Goal: Transaction & Acquisition: Purchase product/service

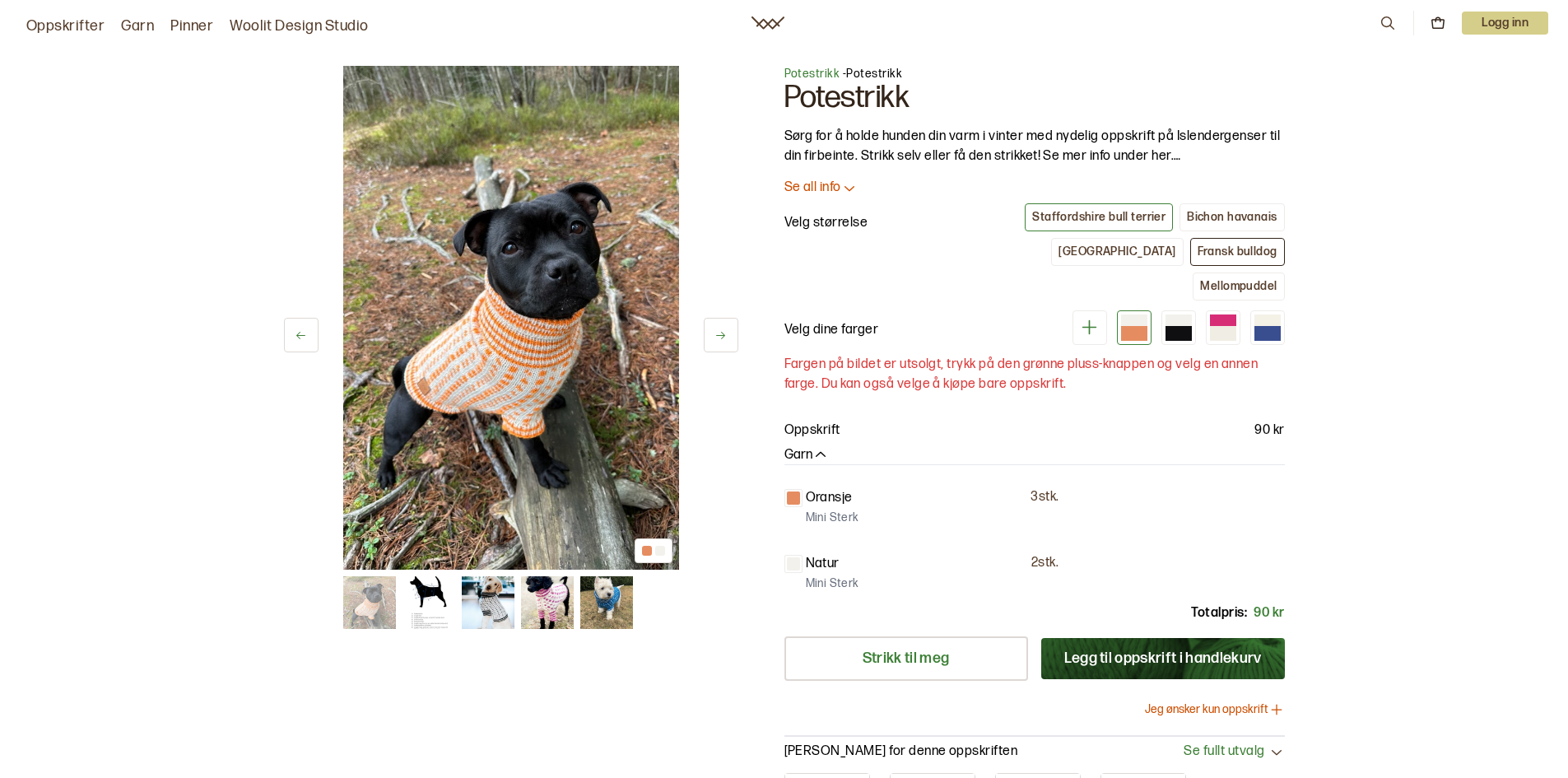
click at [1197, 247] on div "Fransk bulldog" at bounding box center [1237, 251] width 80 height 15
click at [1223, 701] on button "Jeg ønsker kun oppskrift" at bounding box center [1215, 710] width 140 height 16
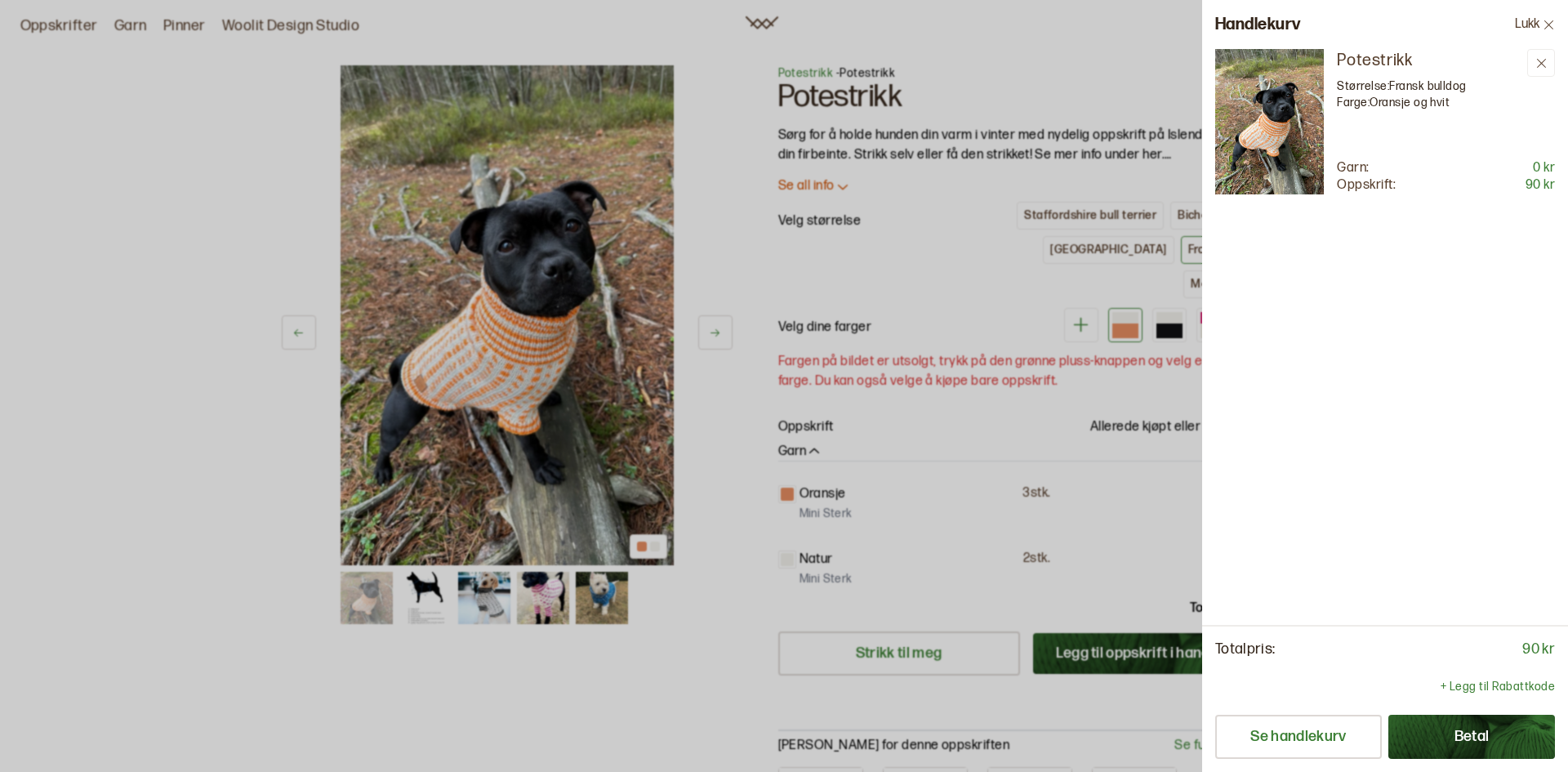
drag, startPoint x: 1034, startPoint y: 250, endPoint x: 1088, endPoint y: 219, distance: 62.3
click at [1043, 245] on div at bounding box center [784, 386] width 1568 height 772
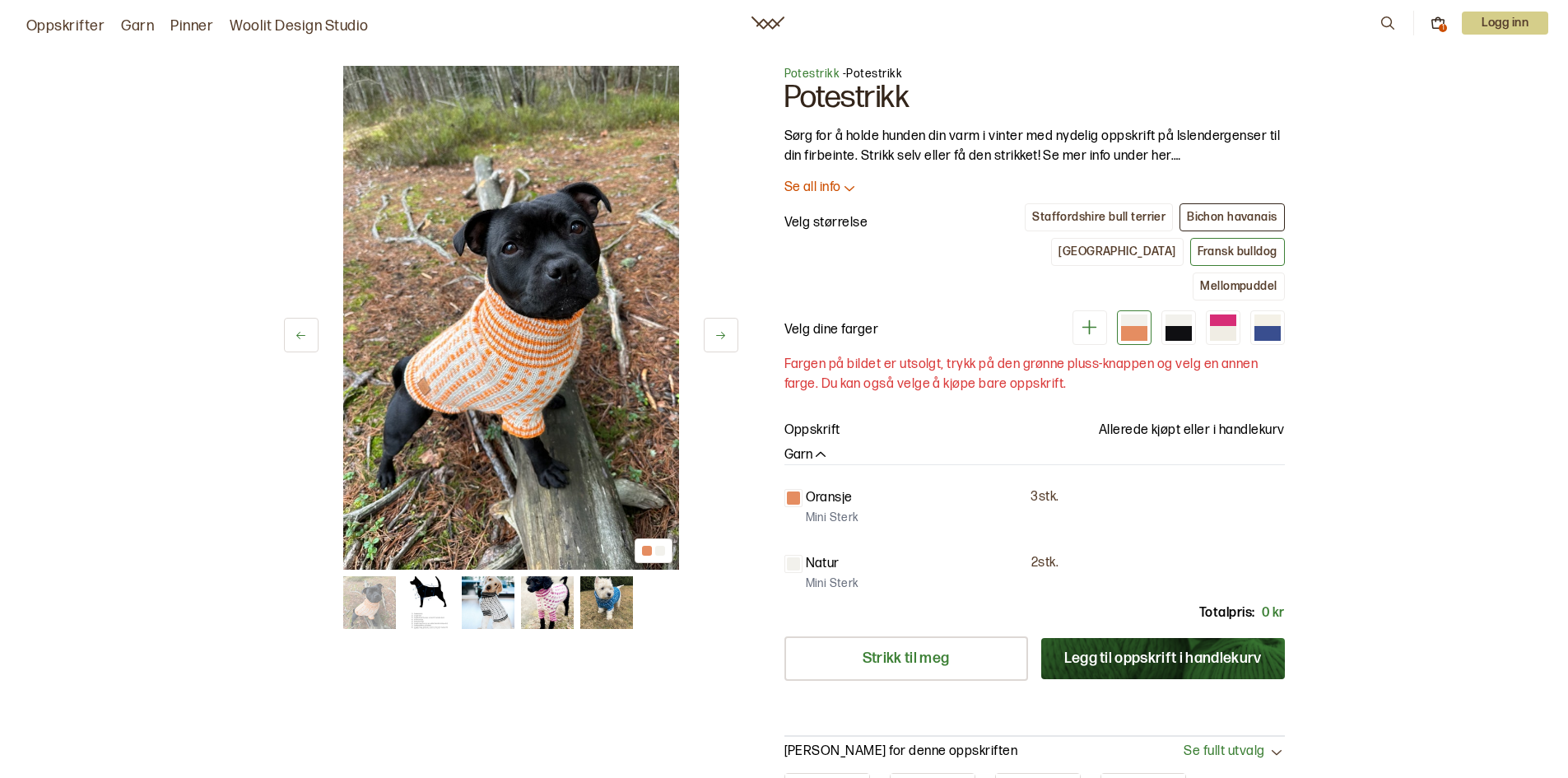
click at [1238, 214] on div "Bichon havanais" at bounding box center [1231, 217] width 90 height 15
click at [1080, 218] on div "Staffordshire bull terrier" at bounding box center [1098, 217] width 133 height 15
click at [1231, 211] on div "Bichon havanais" at bounding box center [1231, 217] width 90 height 15
click at [1058, 250] on div "Chihuahua" at bounding box center [1116, 251] width 117 height 15
click at [1197, 246] on div "Fransk bulldog" at bounding box center [1237, 251] width 80 height 15
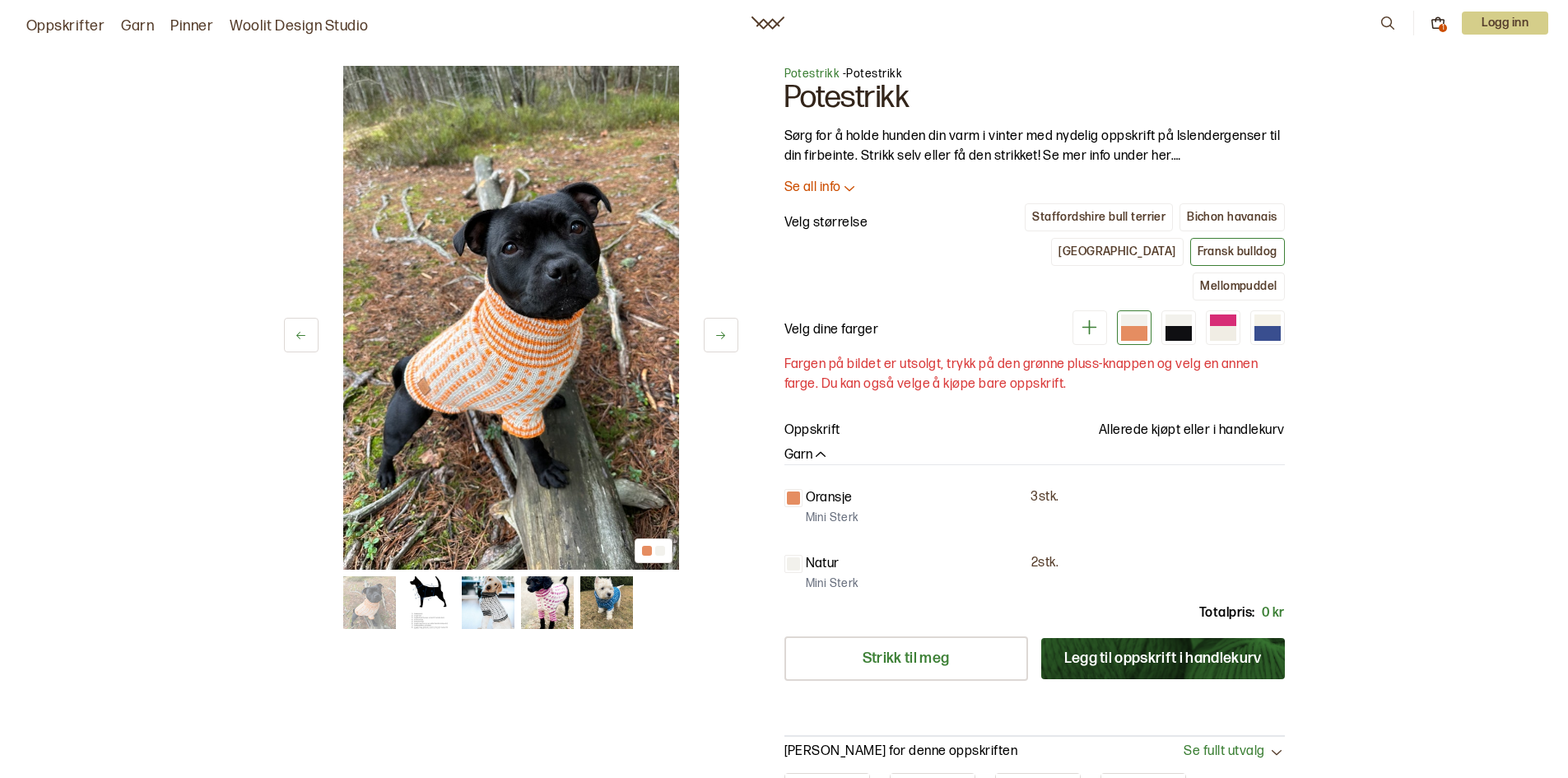
click at [1166, 638] on button "Legg til oppskrift i handlekurv" at bounding box center [1163, 658] width 244 height 41
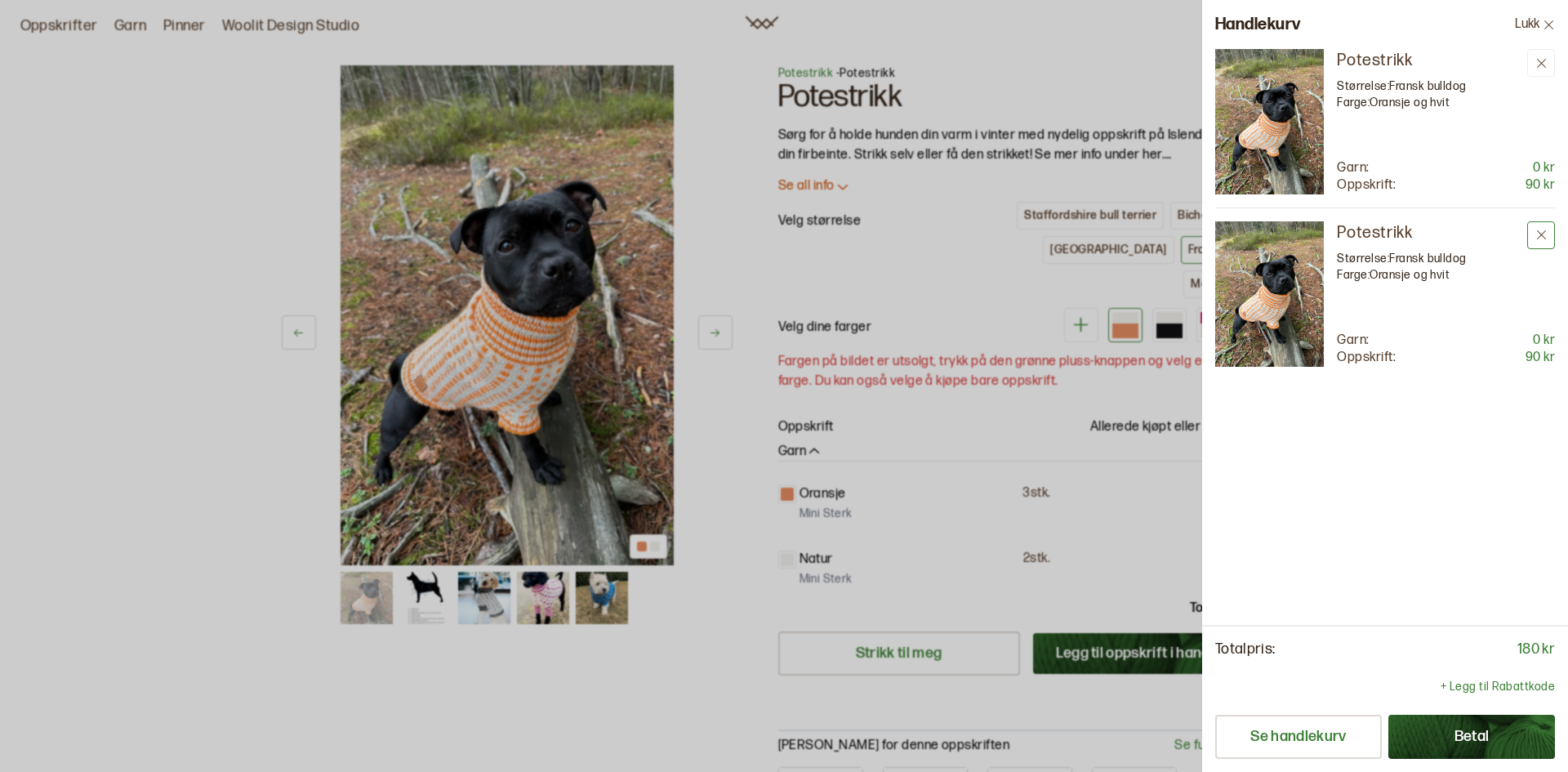
click at [1538, 230] on icon at bounding box center [1542, 235] width 13 height 13
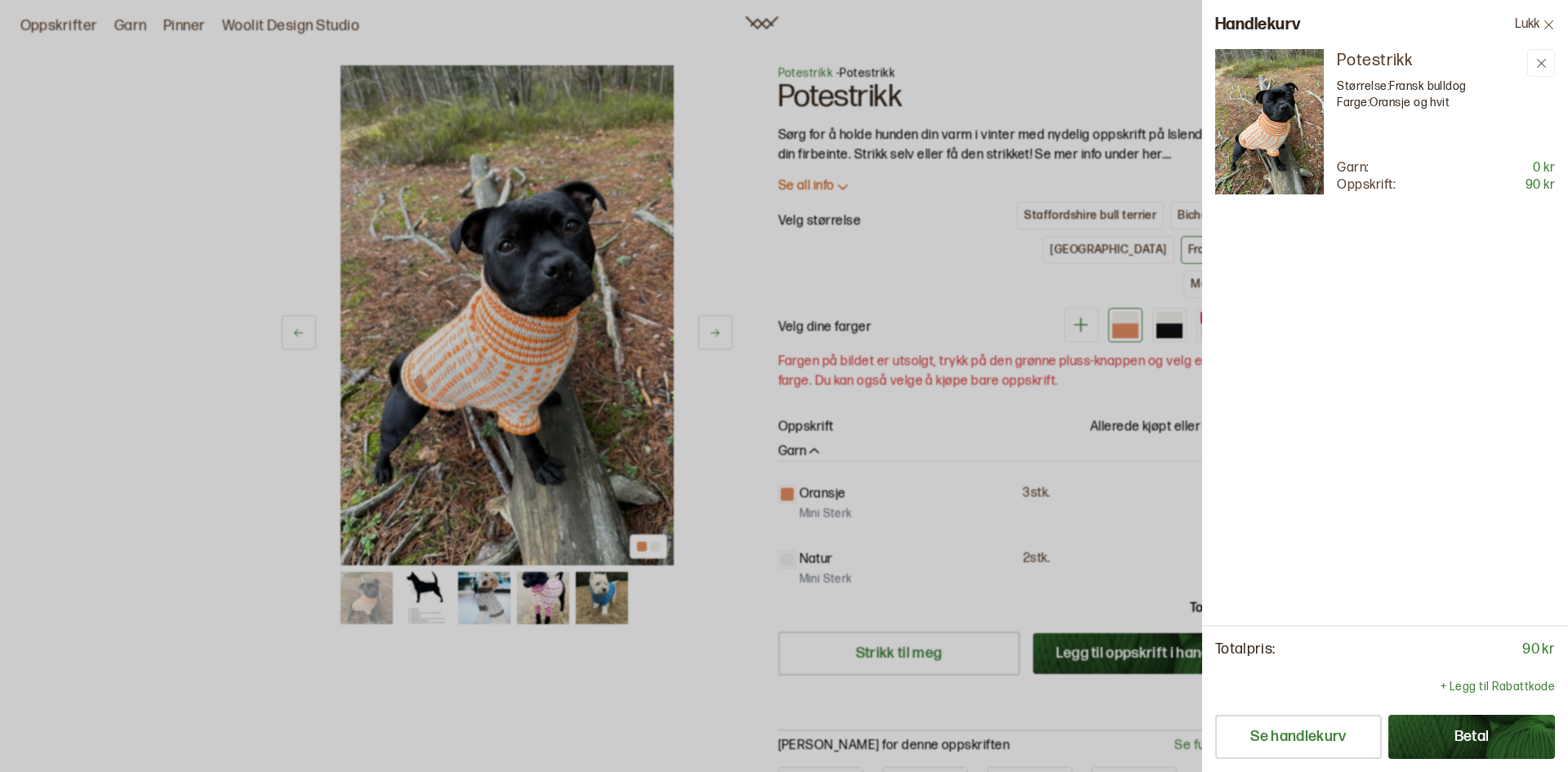
click at [1464, 732] on button "Betal" at bounding box center [1471, 737] width 166 height 44
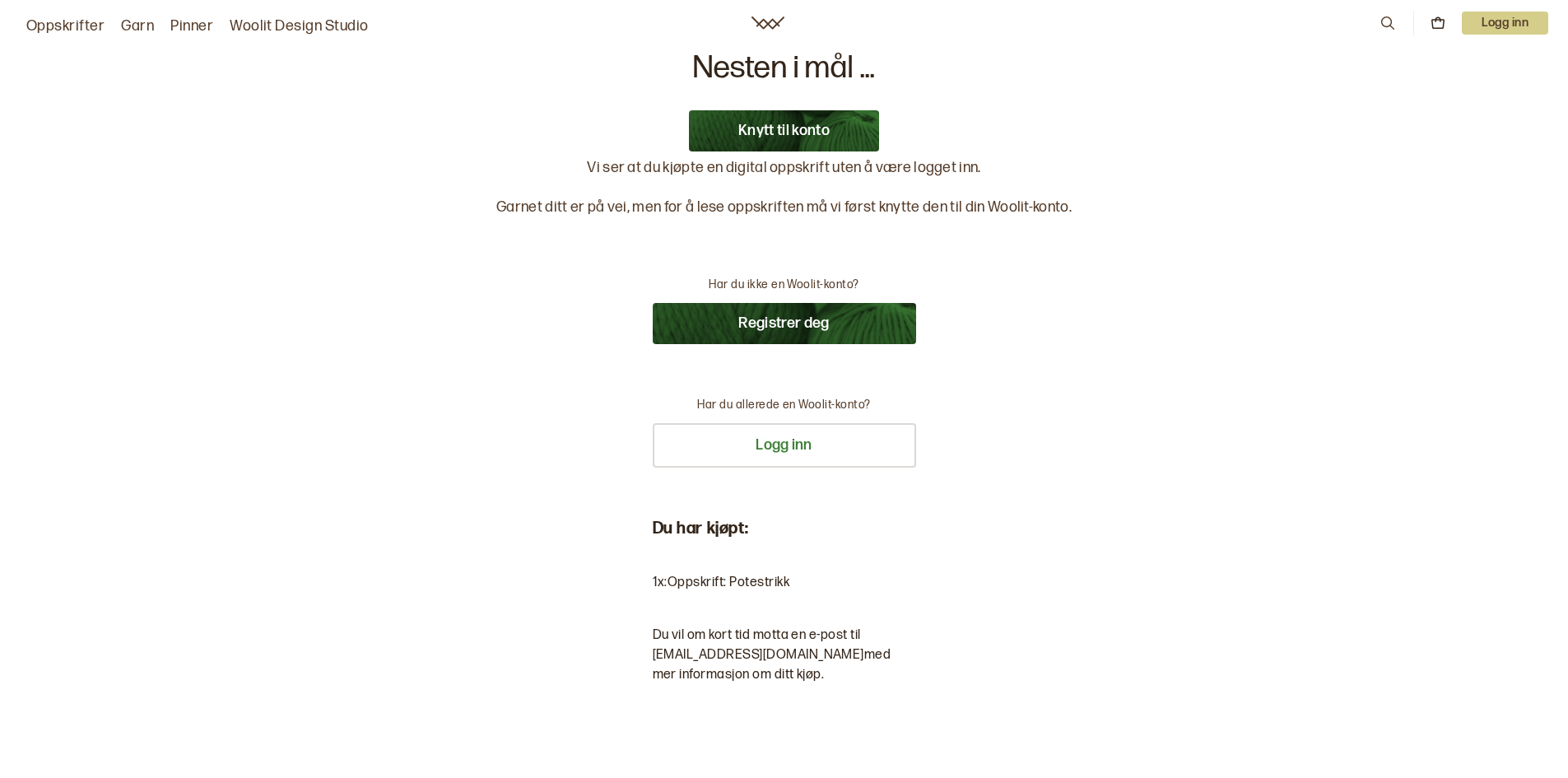
click at [792, 326] on button "Registrer deg" at bounding box center [784, 323] width 263 height 41
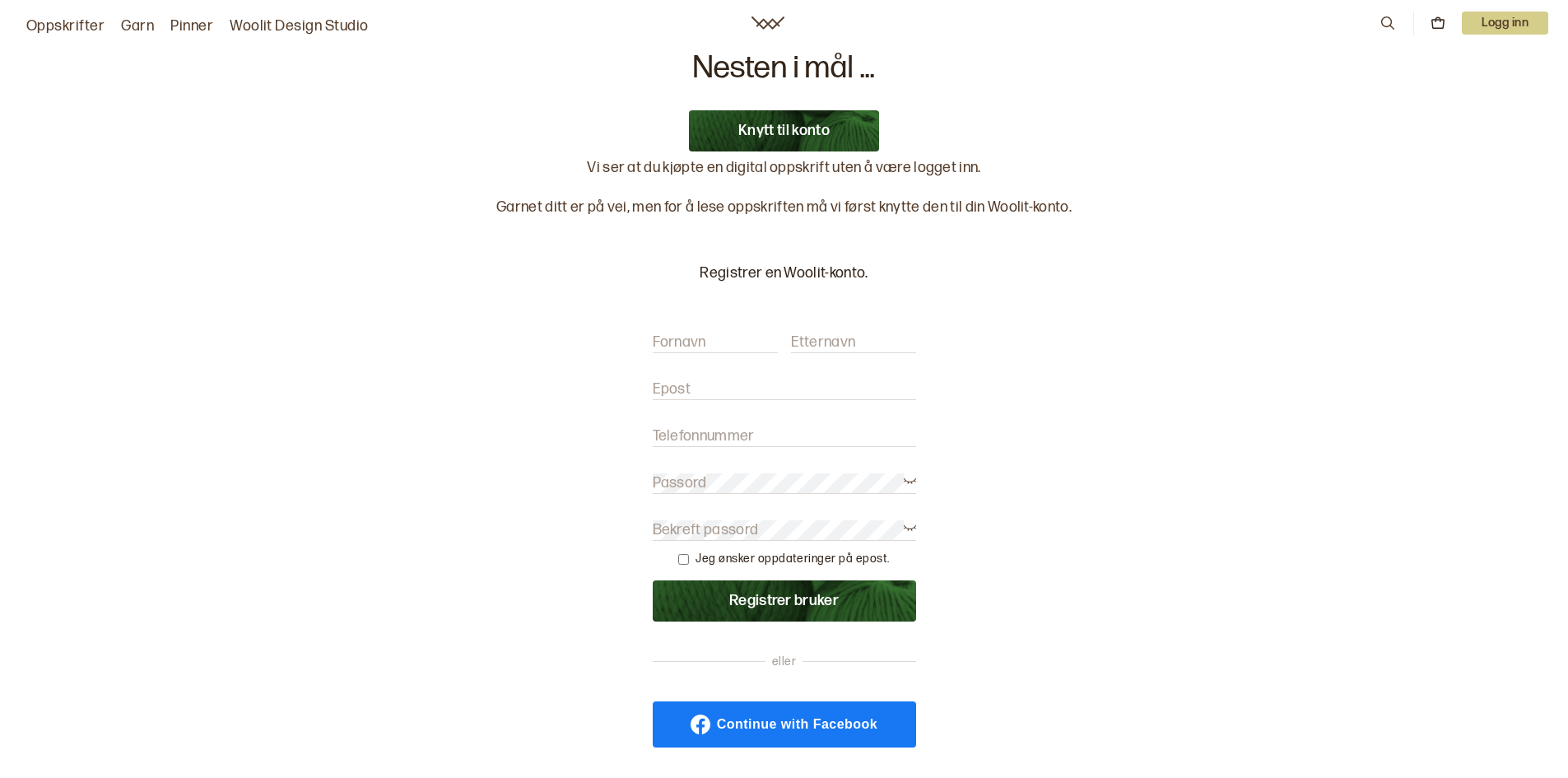
click at [746, 333] on input "Fornavn" at bounding box center [715, 343] width 125 height 21
type input "Åsel"
type input "Tømmerdal"
type input "aselto@broadpark.no"
type input "92041270"
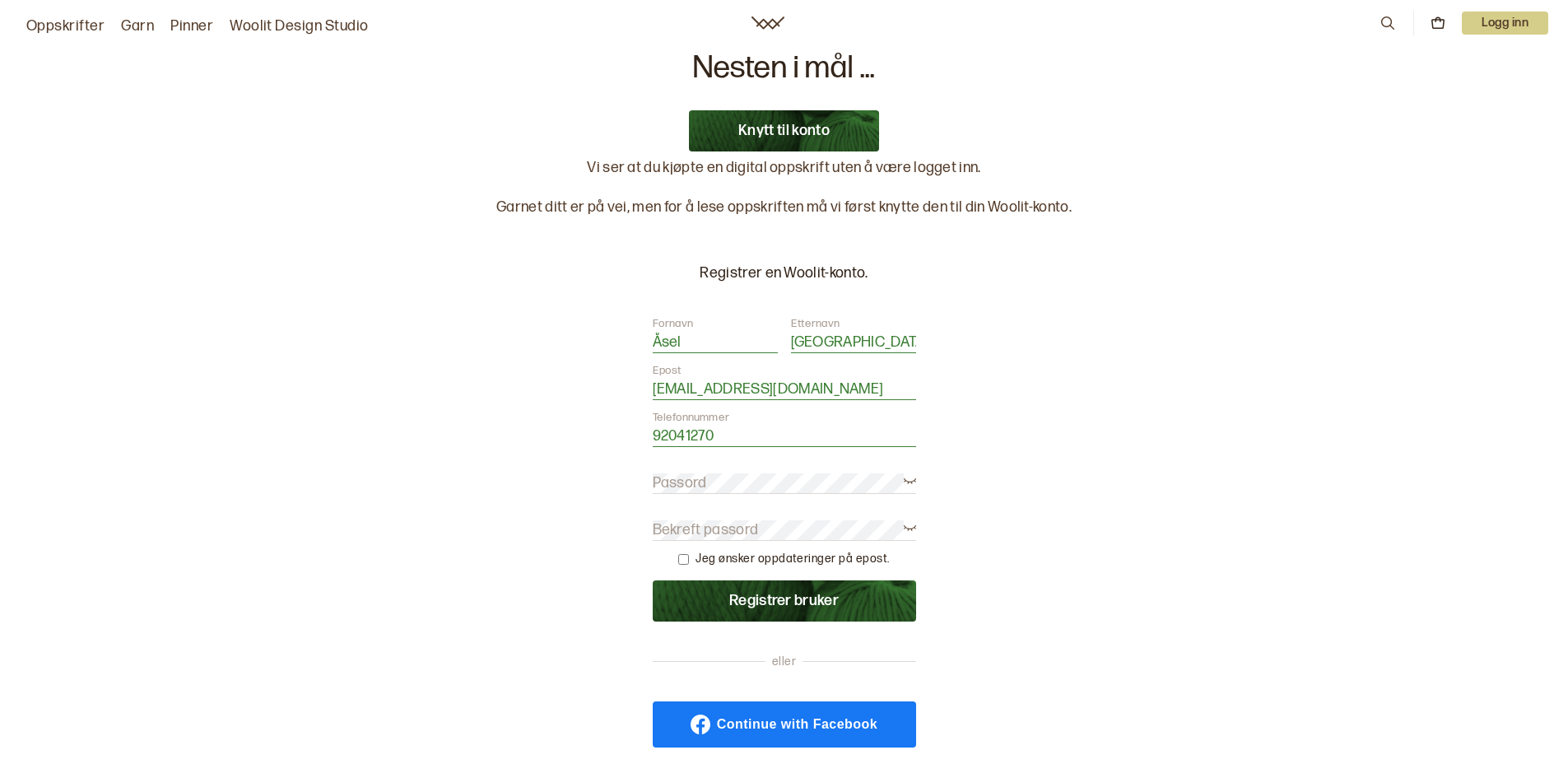
click at [794, 475] on form "Fornavn Åsel Etternavn Tømmerdal Epost aselto@broadpark.no Telefonnummer 920412…" at bounding box center [784, 468] width 263 height 305
click at [790, 599] on button "Registrer bruker" at bounding box center [784, 600] width 263 height 41
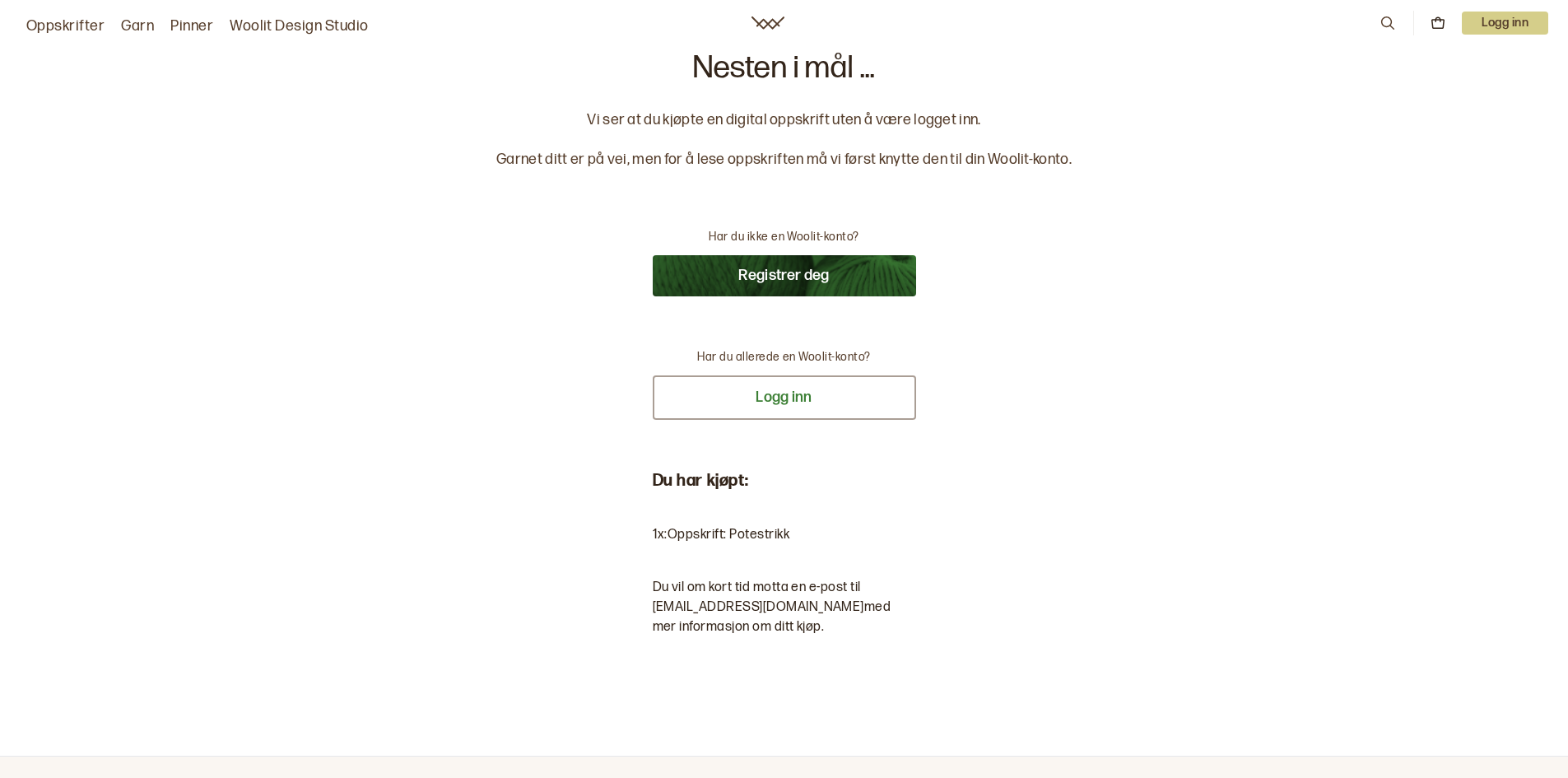
click at [789, 404] on button "Logg inn" at bounding box center [784, 397] width 263 height 45
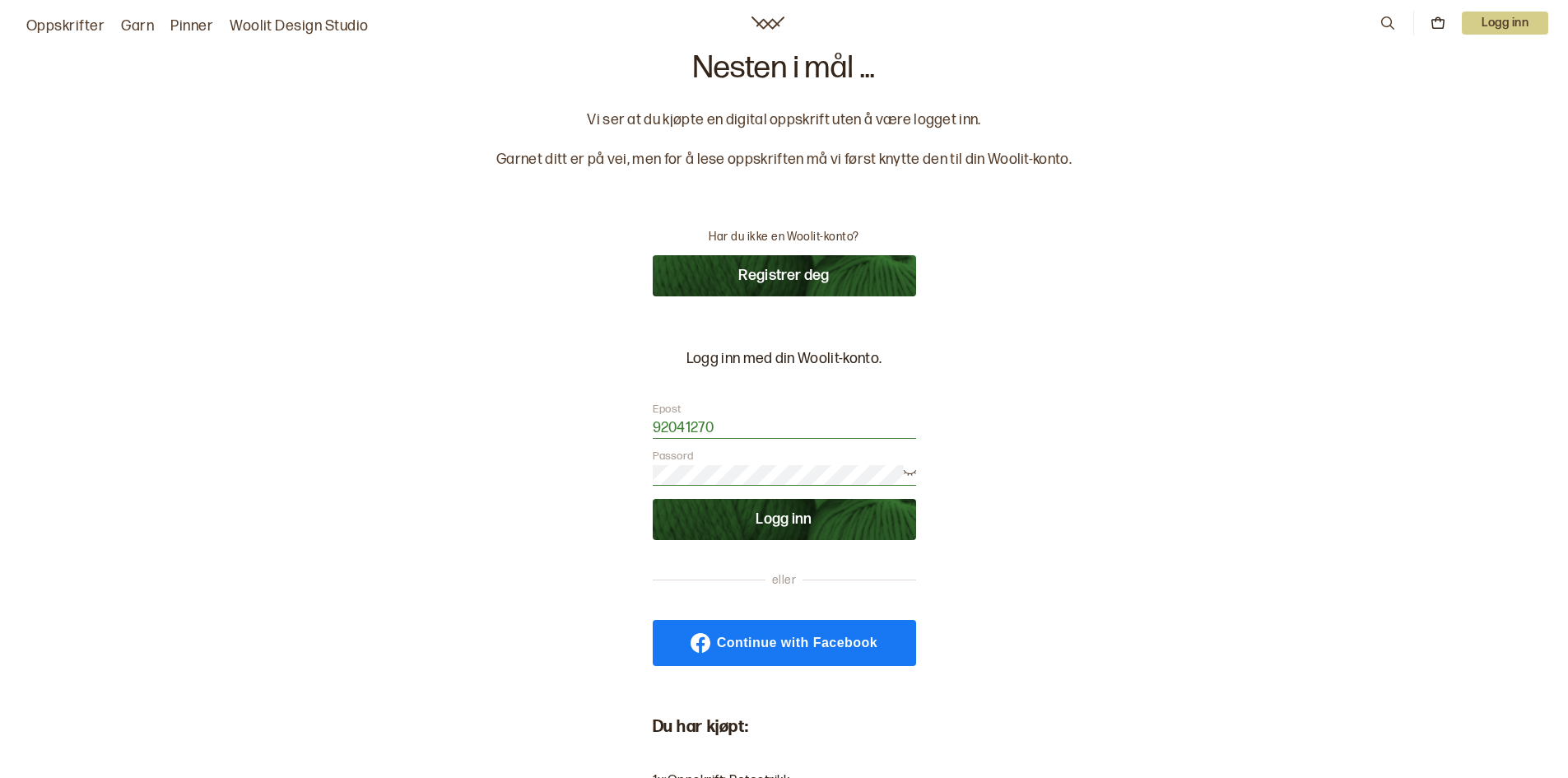
click at [790, 517] on button "Logg inn" at bounding box center [784, 519] width 263 height 41
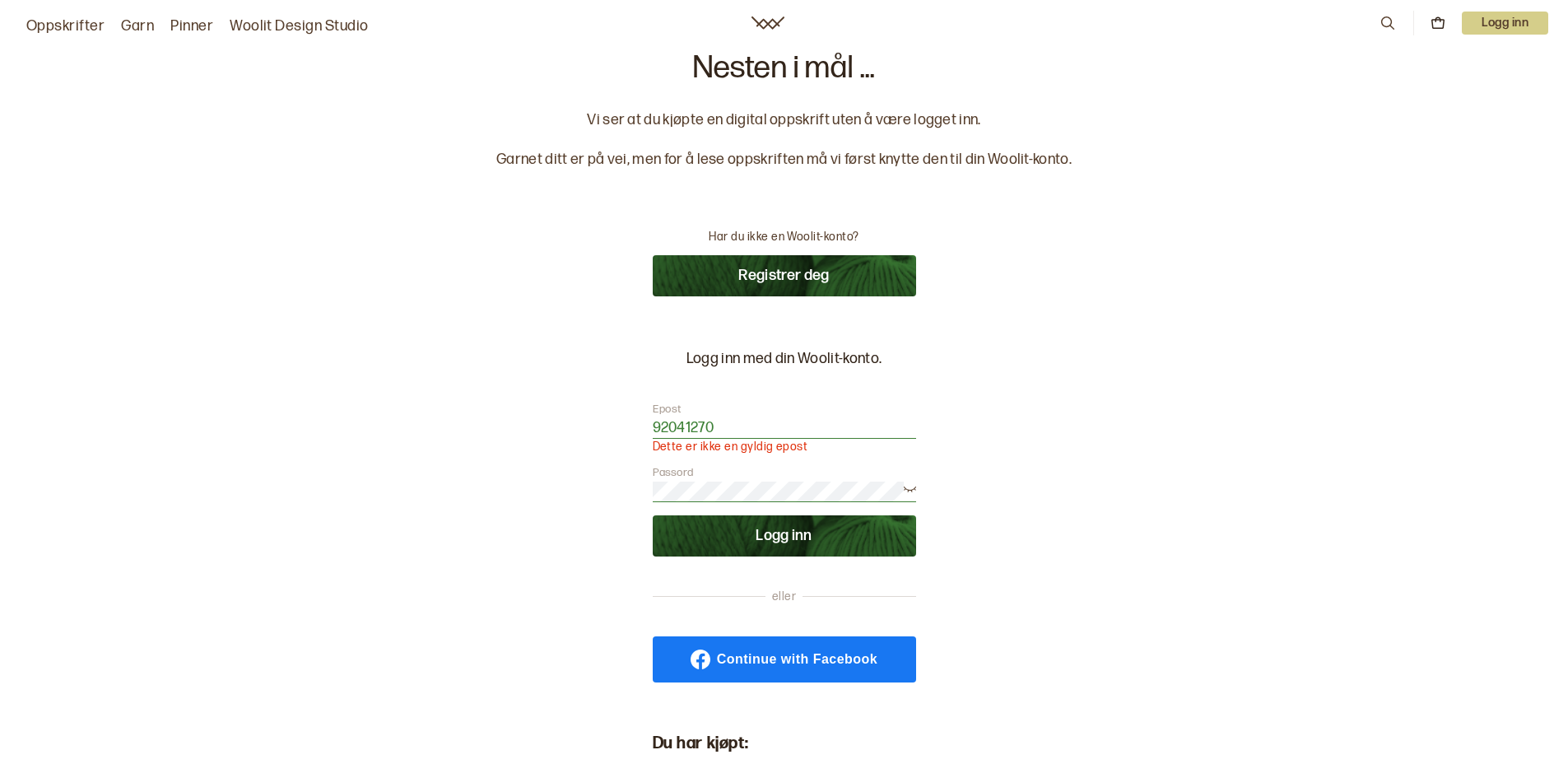
click at [731, 421] on input "92041270" at bounding box center [784, 428] width 263 height 21
drag, startPoint x: 753, startPoint y: 422, endPoint x: 562, endPoint y: 402, distance: 192.0
click at [562, 402] on div "Nesten i mål ... Vi ser at du kjøpte en digital oppskrift uten å være logget in…" at bounding box center [784, 509] width 575 height 913
type input "[EMAIL_ADDRESS][DOMAIN_NAME]"
click at [809, 535] on button "Logg inn" at bounding box center [784, 536] width 263 height 41
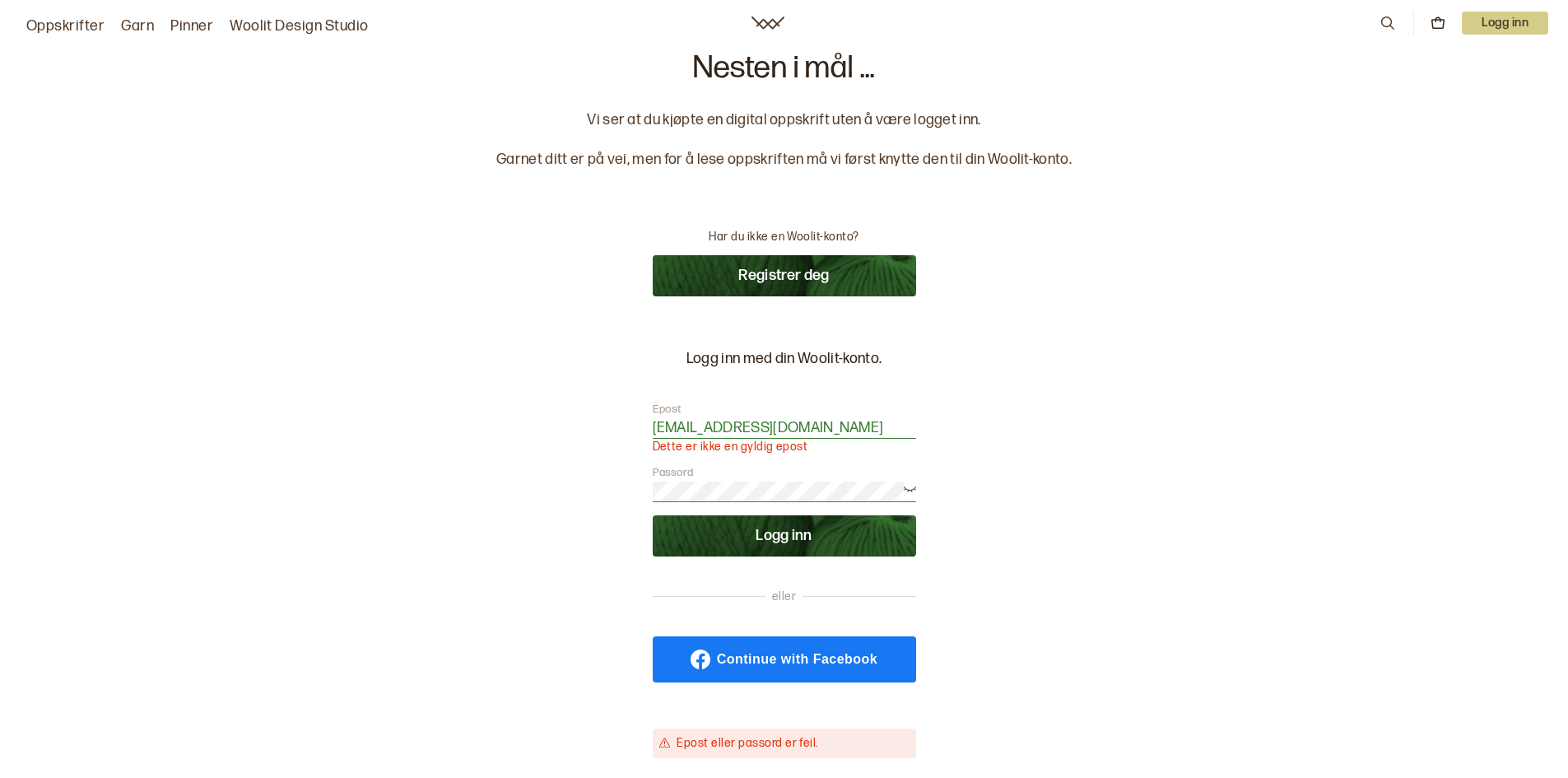
click at [1513, 23] on p "Logg inn" at bounding box center [1504, 23] width 87 height 23
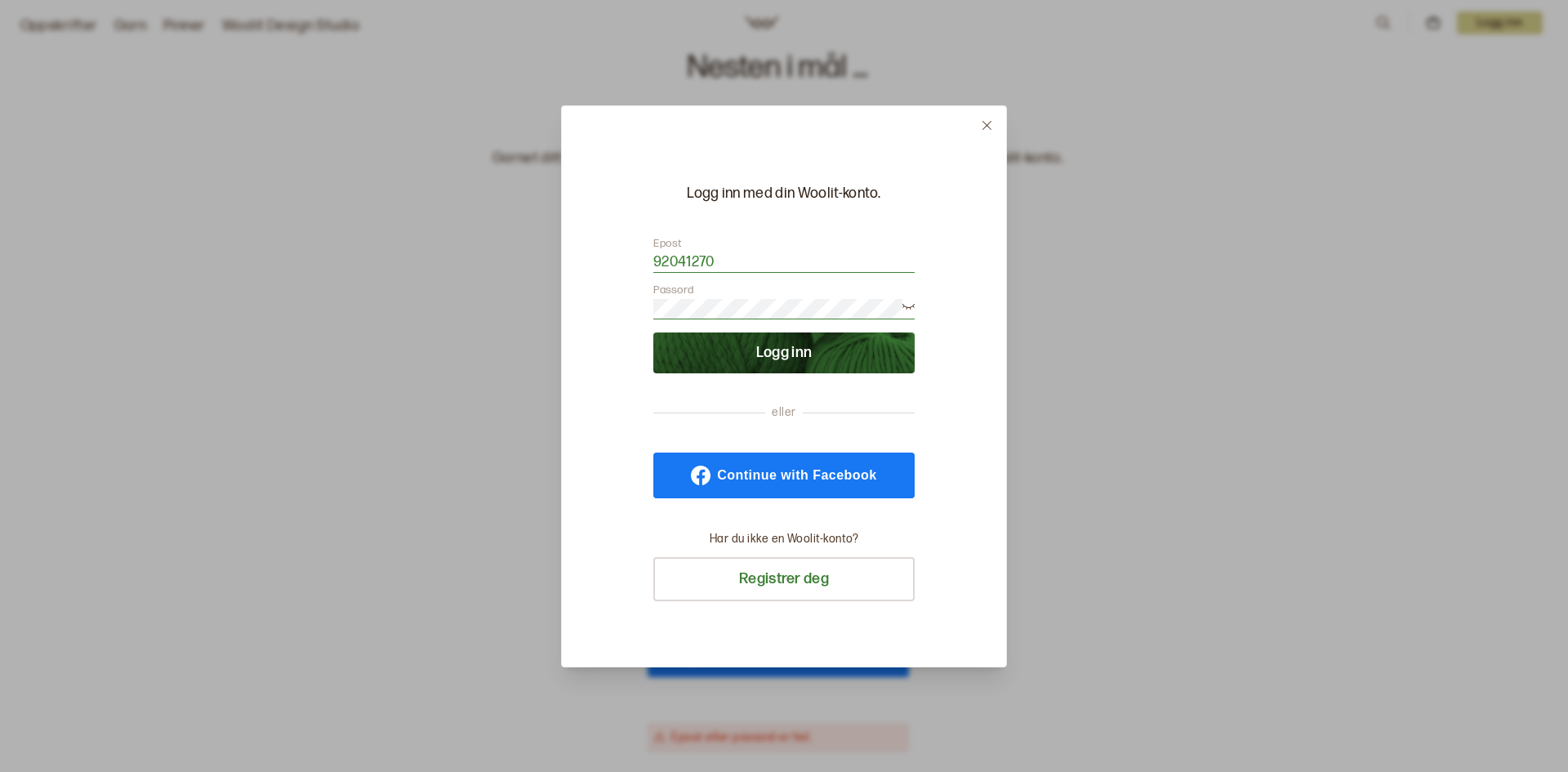
click at [792, 263] on input "92041270" at bounding box center [784, 262] width 261 height 21
drag, startPoint x: 727, startPoint y: 261, endPoint x: 497, endPoint y: 235, distance: 231.5
click at [502, 234] on div "Logg inn med din Woolit-konto. Epost 92041270 Passord Logg inn eller Continue w…" at bounding box center [784, 386] width 1568 height 772
type input "aseltommerdal@gmail.com"
click at [806, 356] on button "Logg inn" at bounding box center [784, 353] width 261 height 41
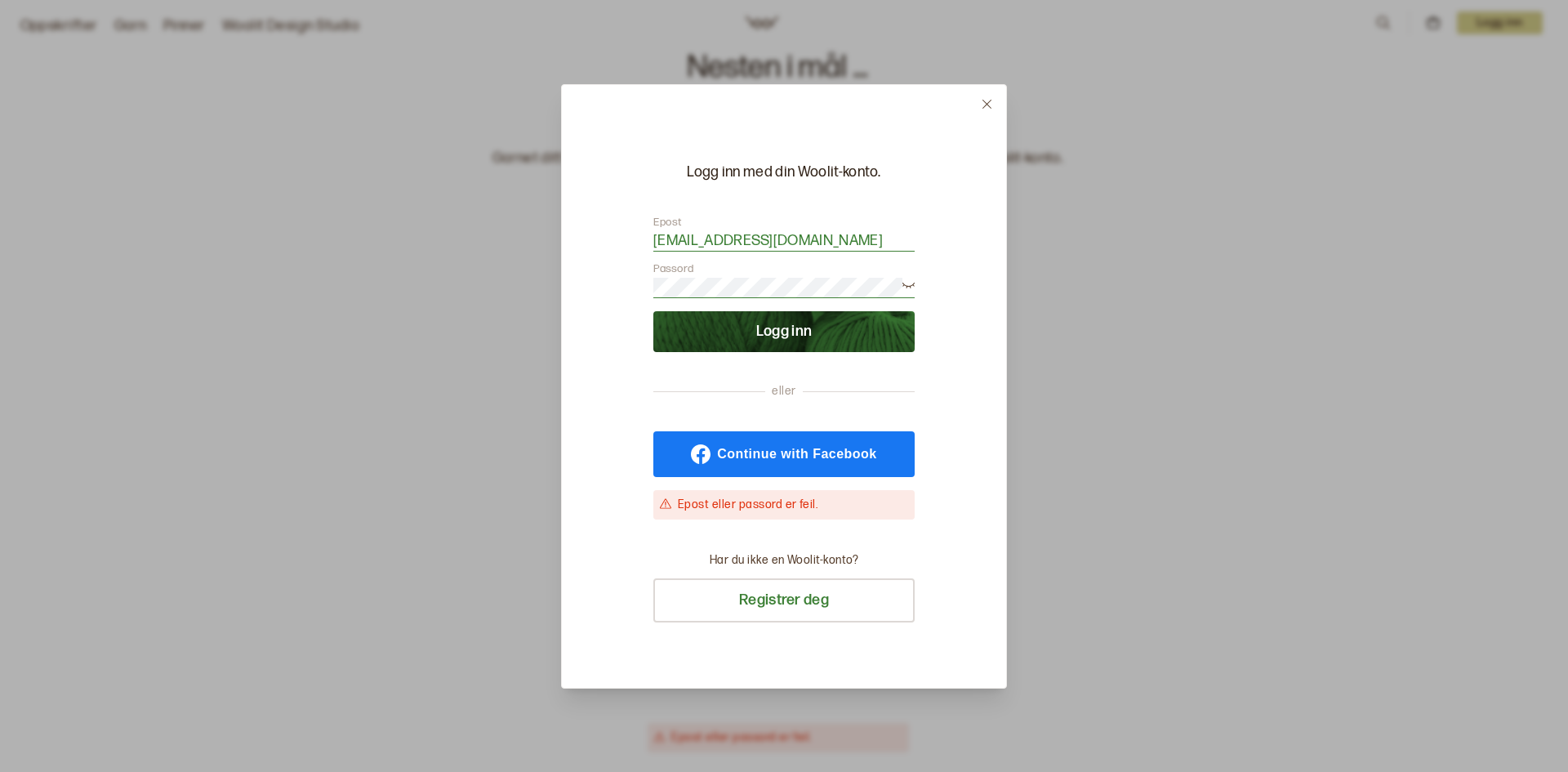
click at [786, 458] on span "Continue with Facebook" at bounding box center [796, 454] width 159 height 13
click at [907, 284] on icon at bounding box center [909, 284] width 13 height 13
click at [464, 291] on div "Logg inn med din Woolit-konto. Epost aseltommerdal@gmail.com Passord Logg inn e…" at bounding box center [784, 386] width 1568 height 772
click at [1108, 410] on div at bounding box center [784, 386] width 1568 height 772
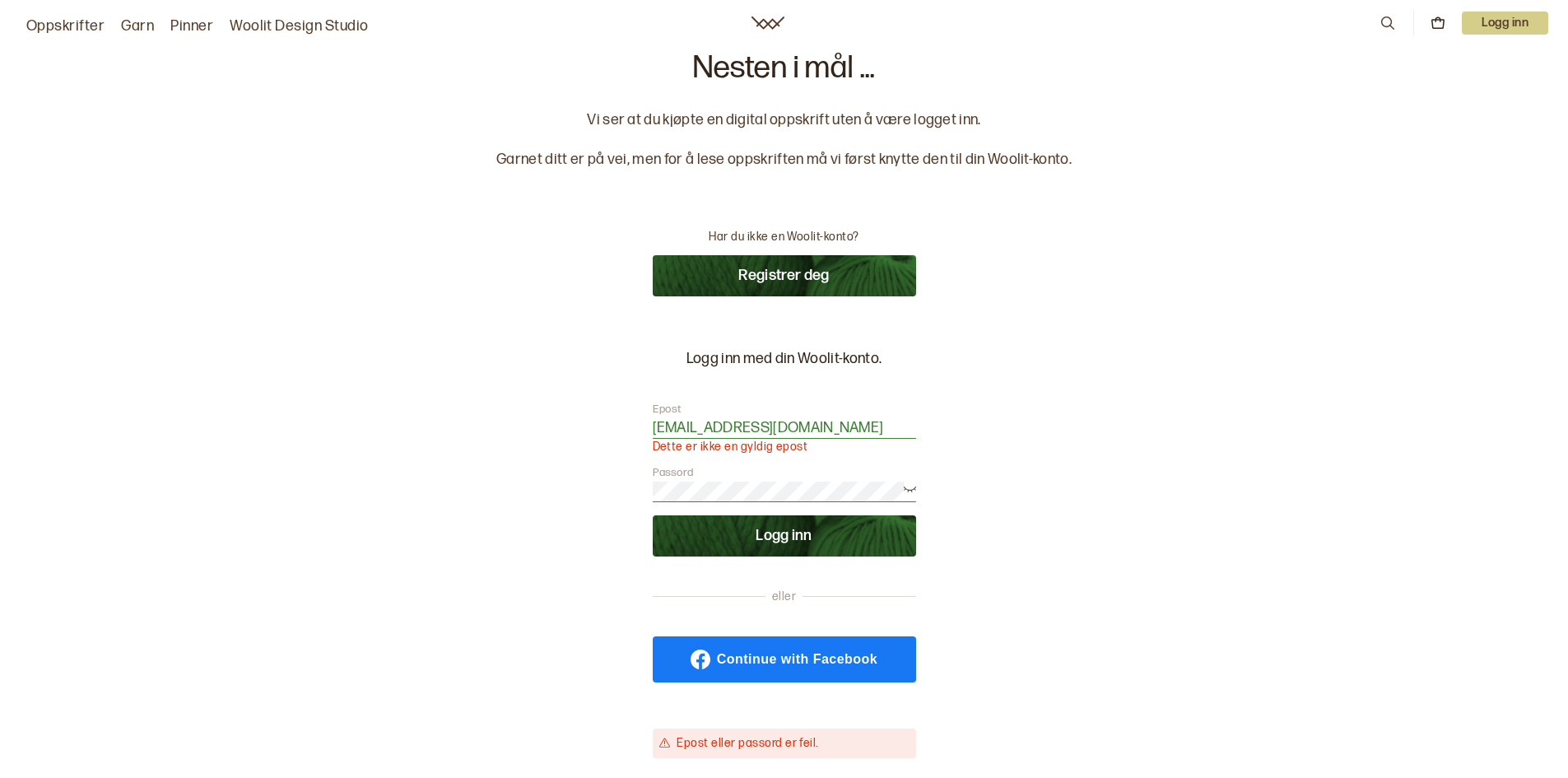
click at [808, 543] on button "Logg inn" at bounding box center [784, 536] width 263 height 41
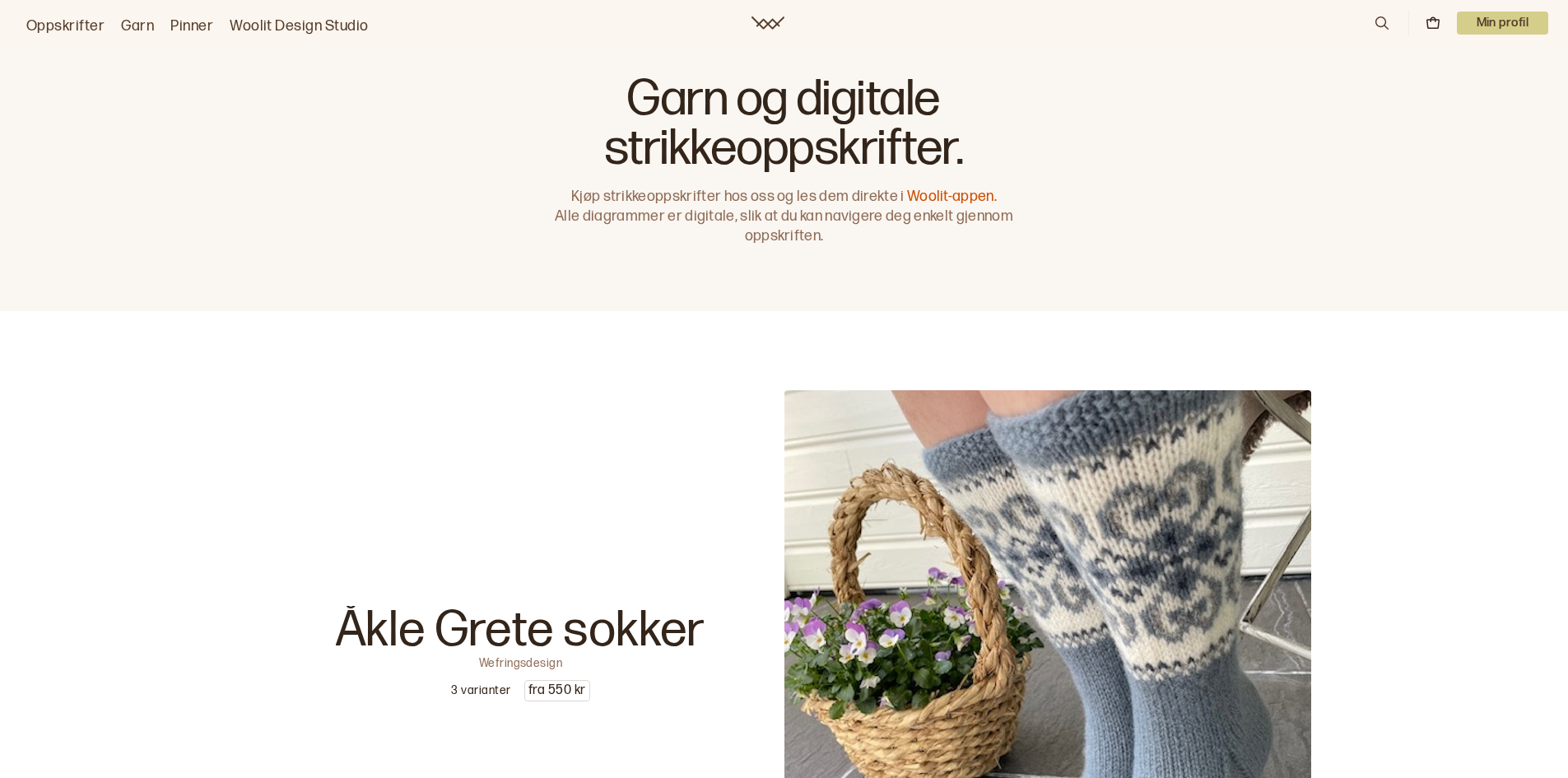
click at [1498, 22] on p "Min profil" at bounding box center [1502, 23] width 92 height 23
click at [1450, 64] on span "Profil" at bounding box center [1445, 66] width 30 height 15
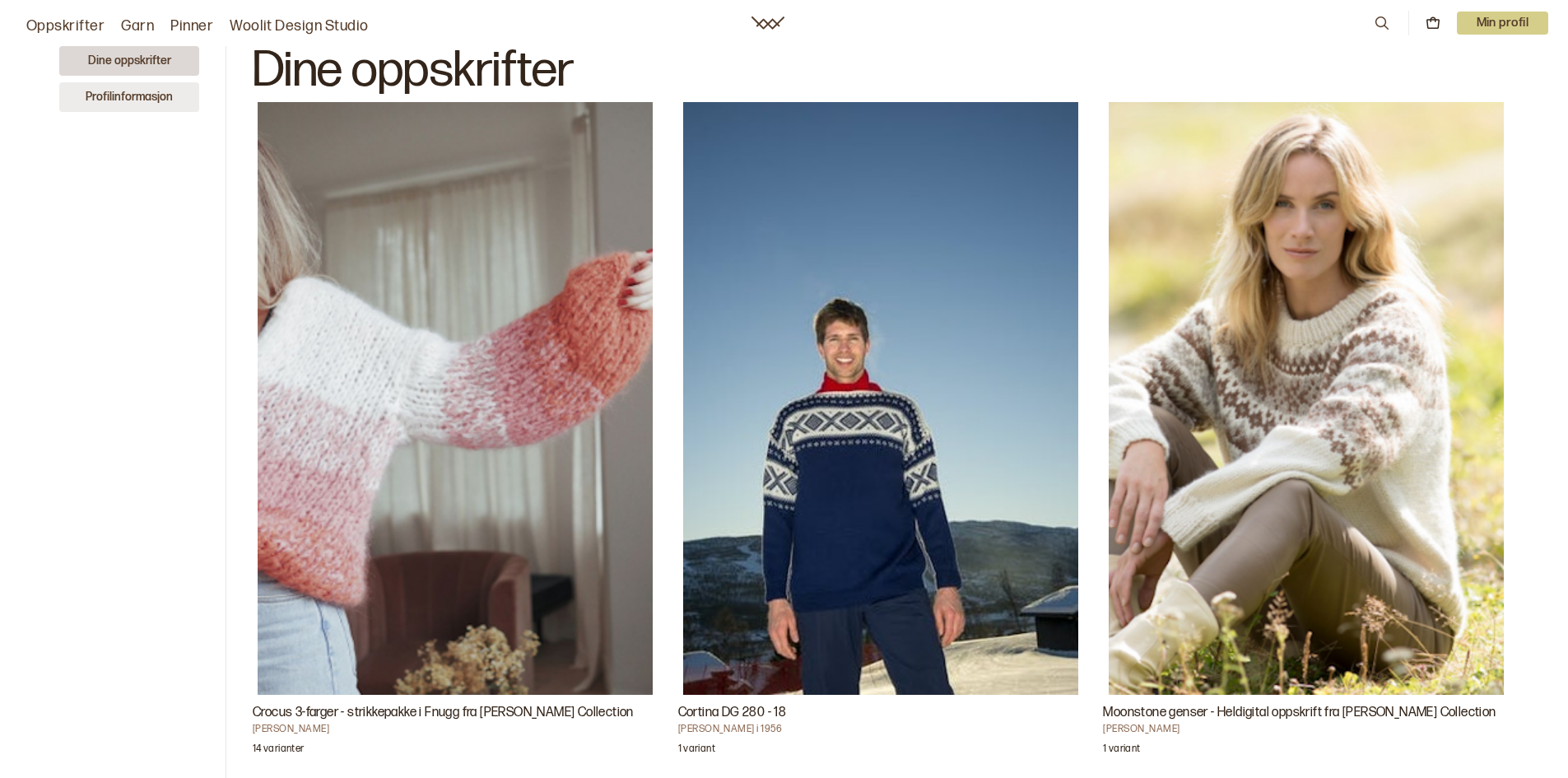
click at [122, 94] on button "Profilinformasjon" at bounding box center [129, 97] width 140 height 30
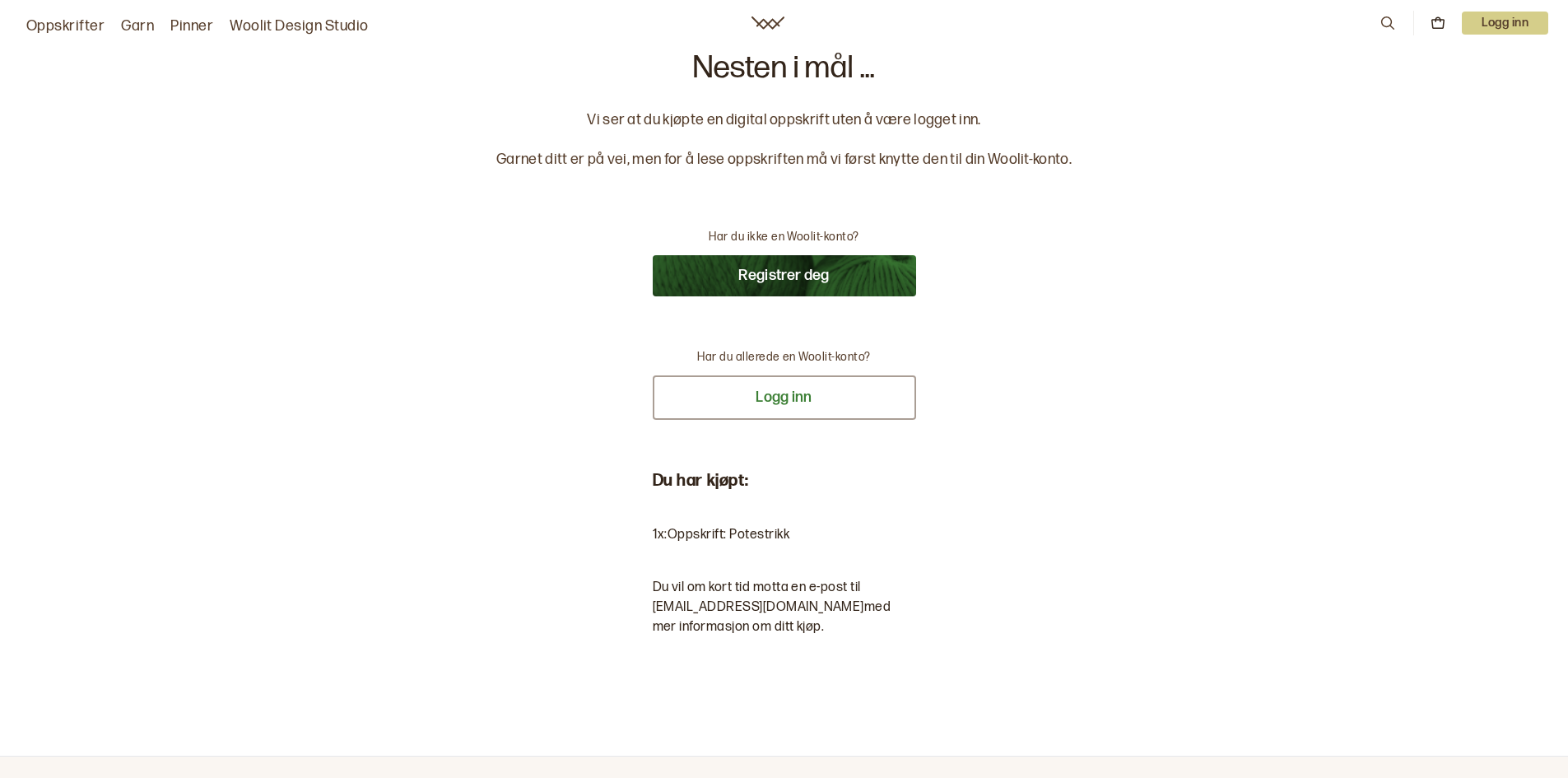
click at [780, 400] on button "Logg inn" at bounding box center [784, 397] width 263 height 45
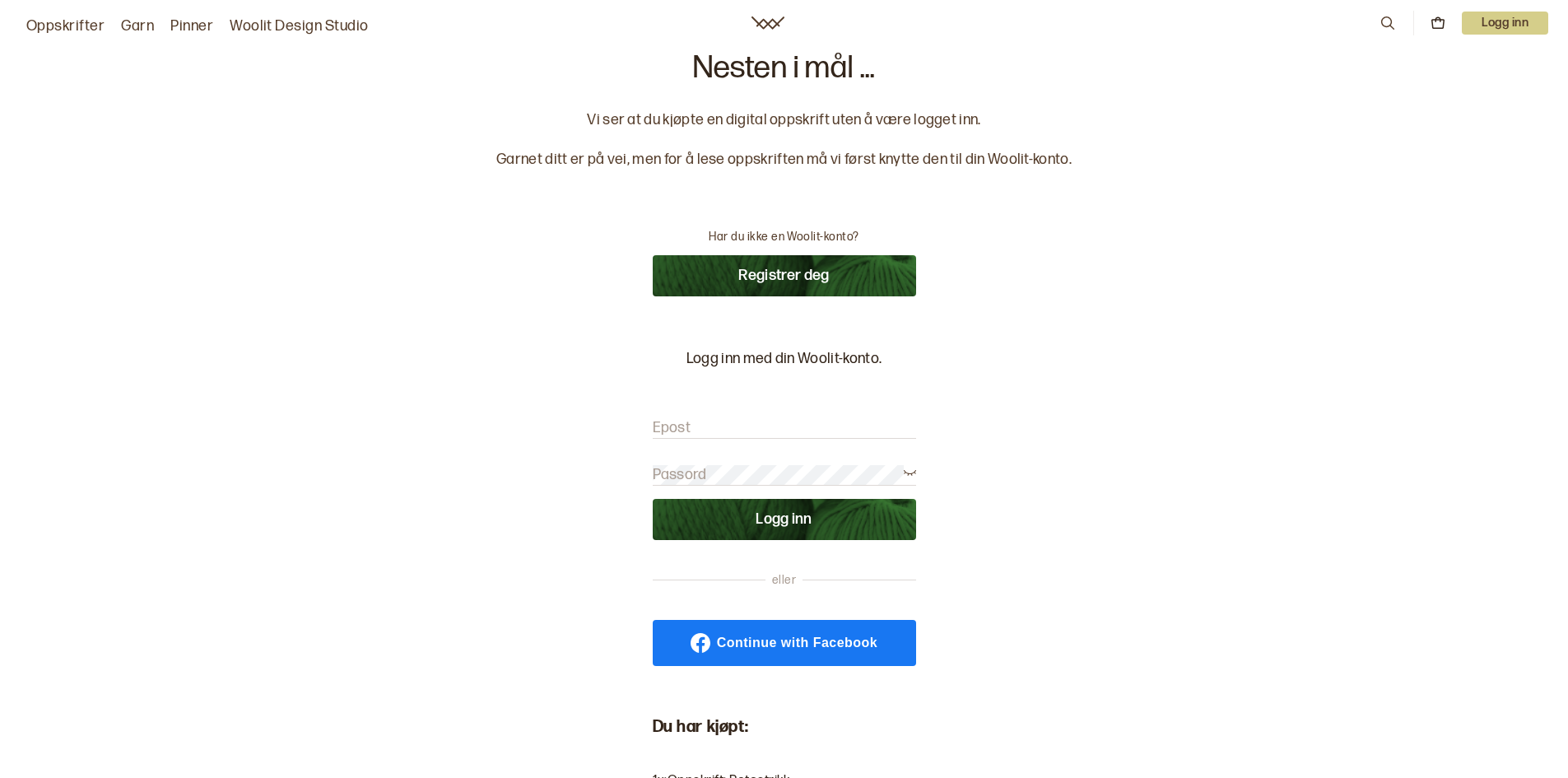
type input "92041270"
click at [821, 425] on input "92041270" at bounding box center [784, 428] width 263 height 21
click at [1195, 599] on div "Nesten i mål ... Vi ser at du kjøpte en digital oppskrift uten å være logget in…" at bounding box center [784, 501] width 1568 height 1002
click at [782, 524] on button "Logg inn" at bounding box center [784, 519] width 263 height 41
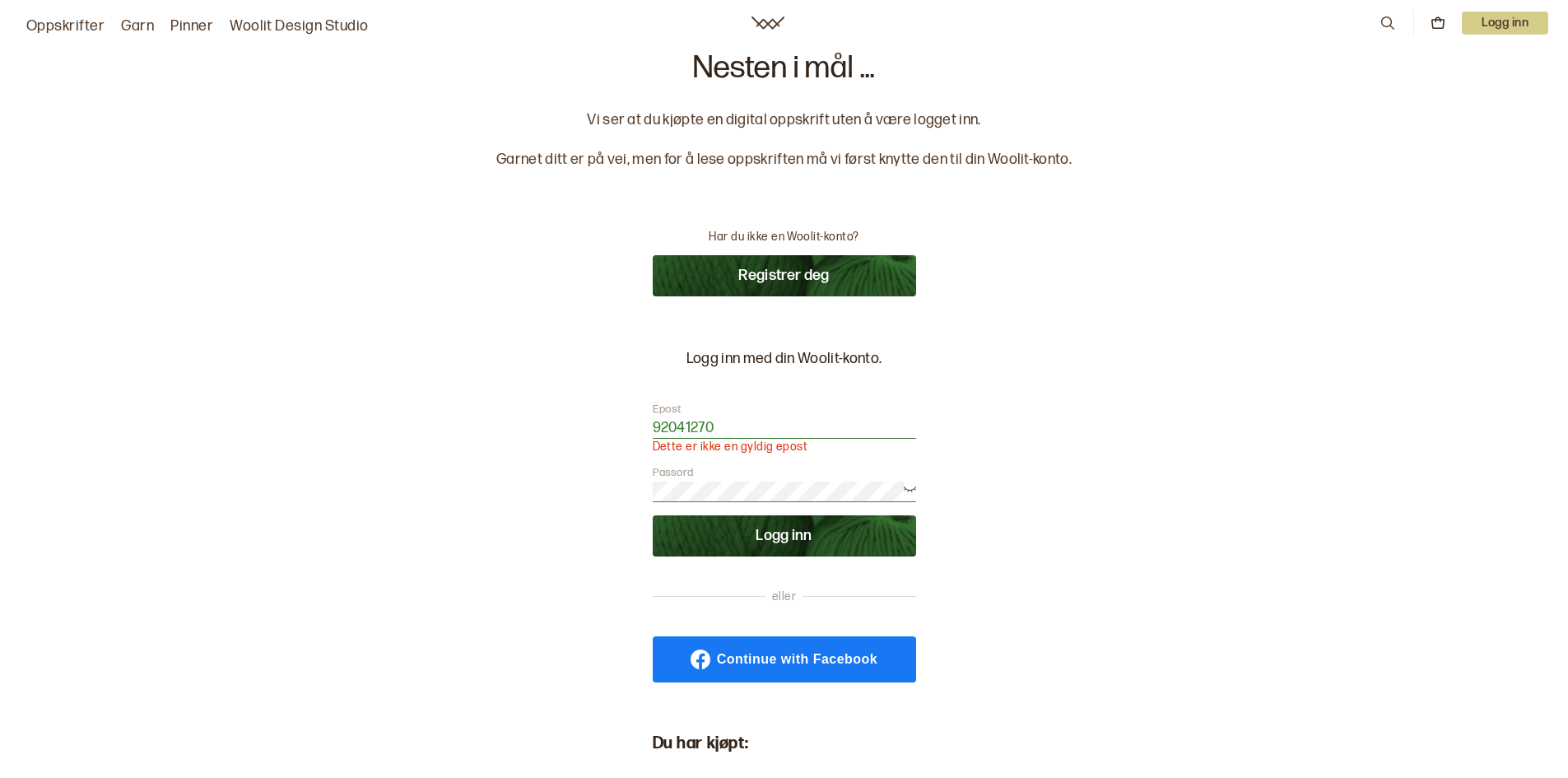
click at [733, 431] on input "92041270" at bounding box center [784, 428] width 263 height 21
drag, startPoint x: 769, startPoint y: 426, endPoint x: 577, endPoint y: 410, distance: 192.7
click at [577, 410] on div "Nesten i mål ... Vi ser at du kjøpte en digital oppskrift uten å være logget in…" at bounding box center [784, 509] width 575 height 913
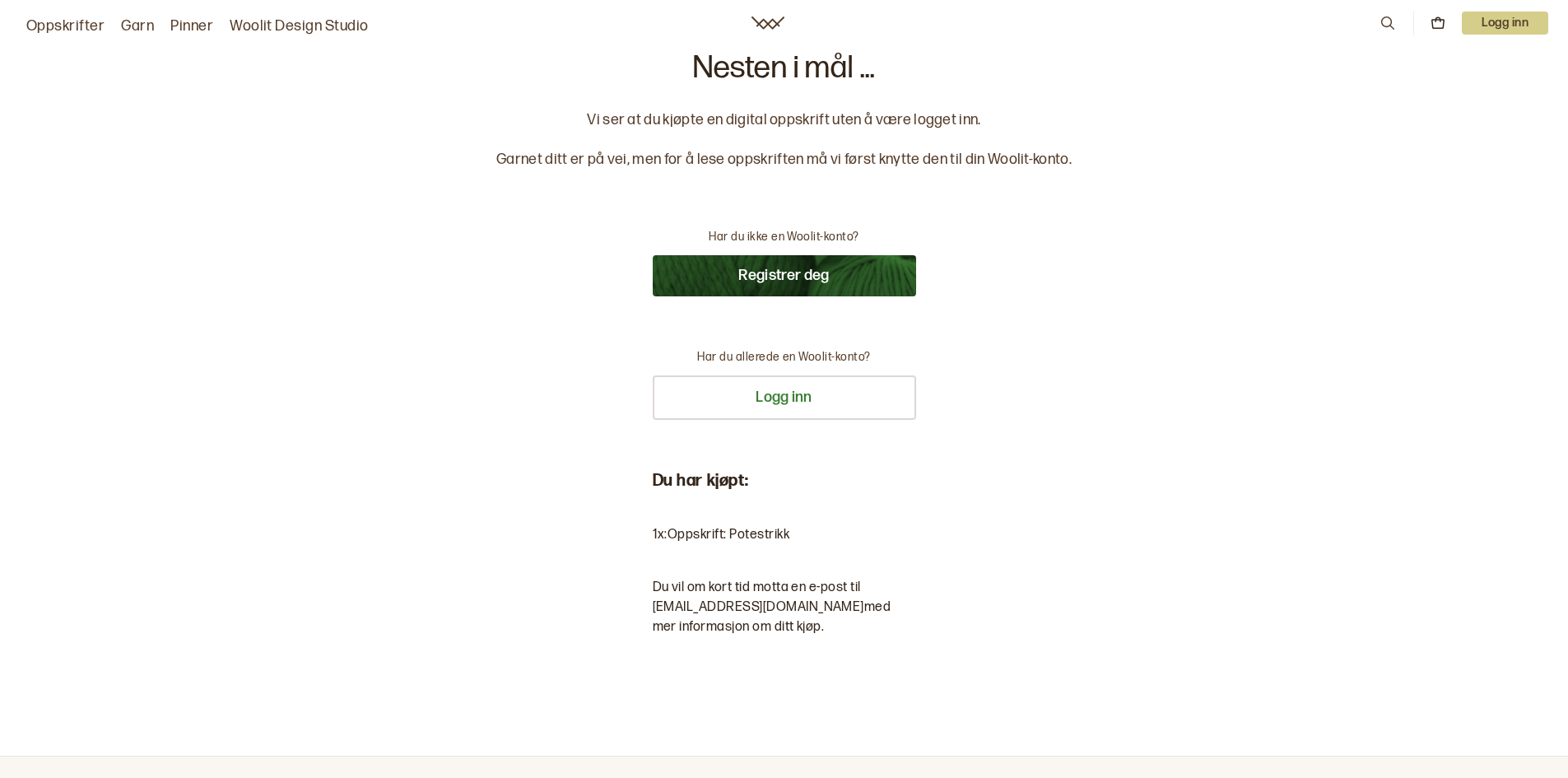
click at [798, 270] on button "Registrer deg" at bounding box center [784, 275] width 263 height 41
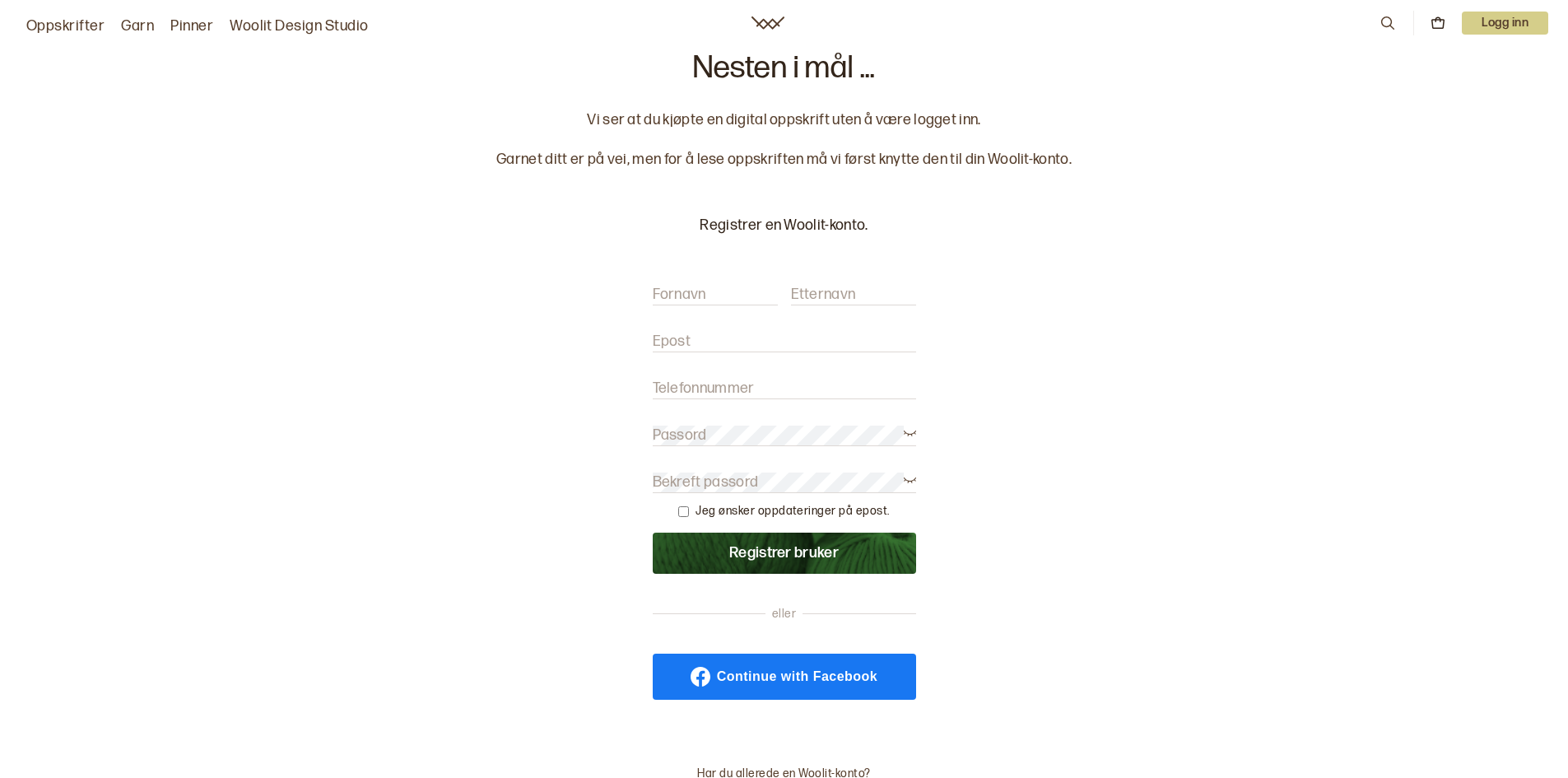
click at [703, 292] on label "Fornavn" at bounding box center [679, 295] width 54 height 20
click at [703, 292] on input "Fornavn" at bounding box center [715, 295] width 125 height 21
type input "Åsel"
type input "[GEOGRAPHIC_DATA]"
type input "[EMAIL_ADDRESS][DOMAIN_NAME]"
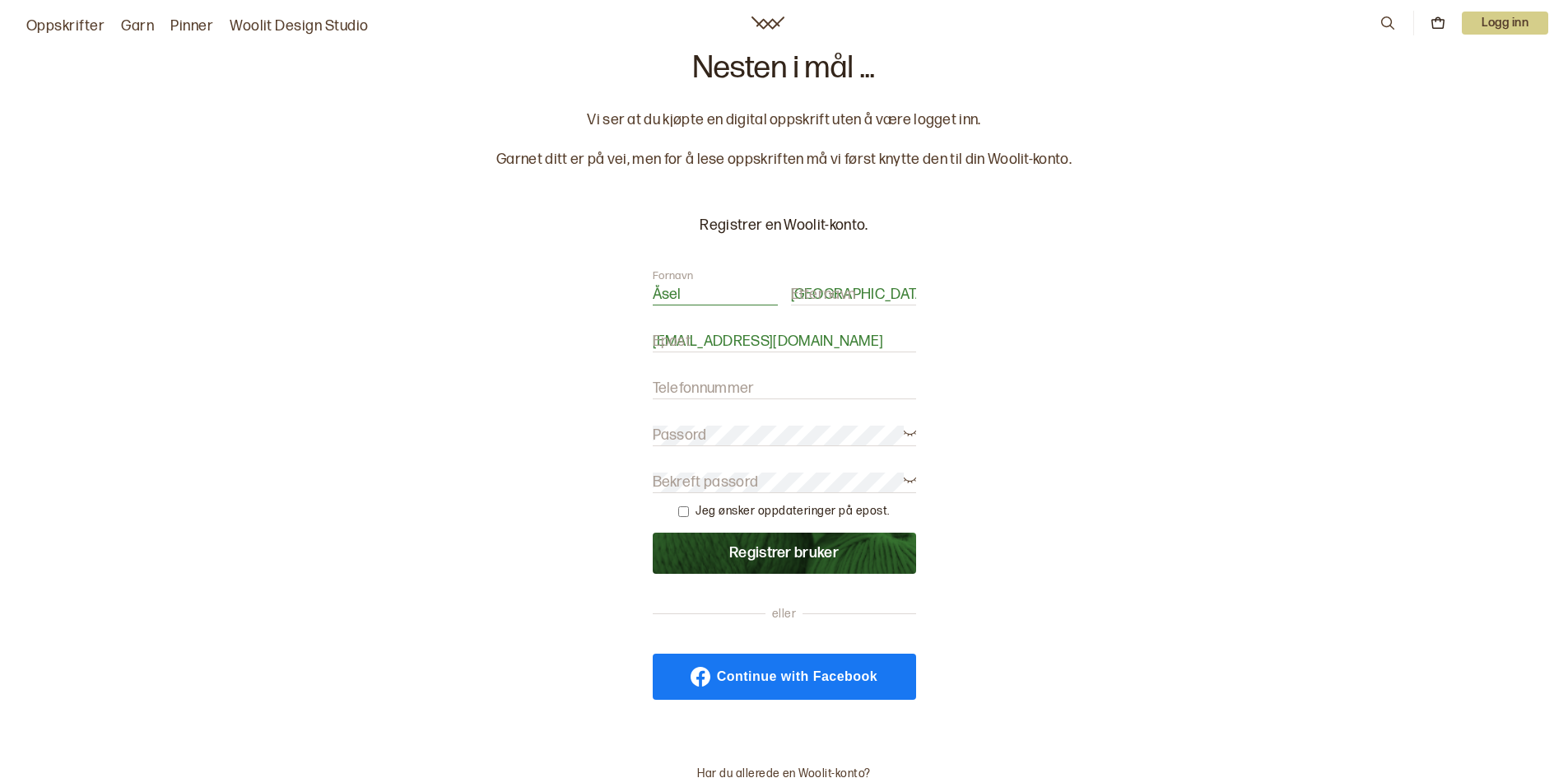
type input "92041270"
click at [811, 341] on input "[EMAIL_ADDRESS][DOMAIN_NAME]" at bounding box center [784, 342] width 263 height 21
type input "[EMAIL_ADDRESS][DOMAIN_NAME]"
click at [764, 556] on button "Registrer bruker" at bounding box center [784, 553] width 263 height 41
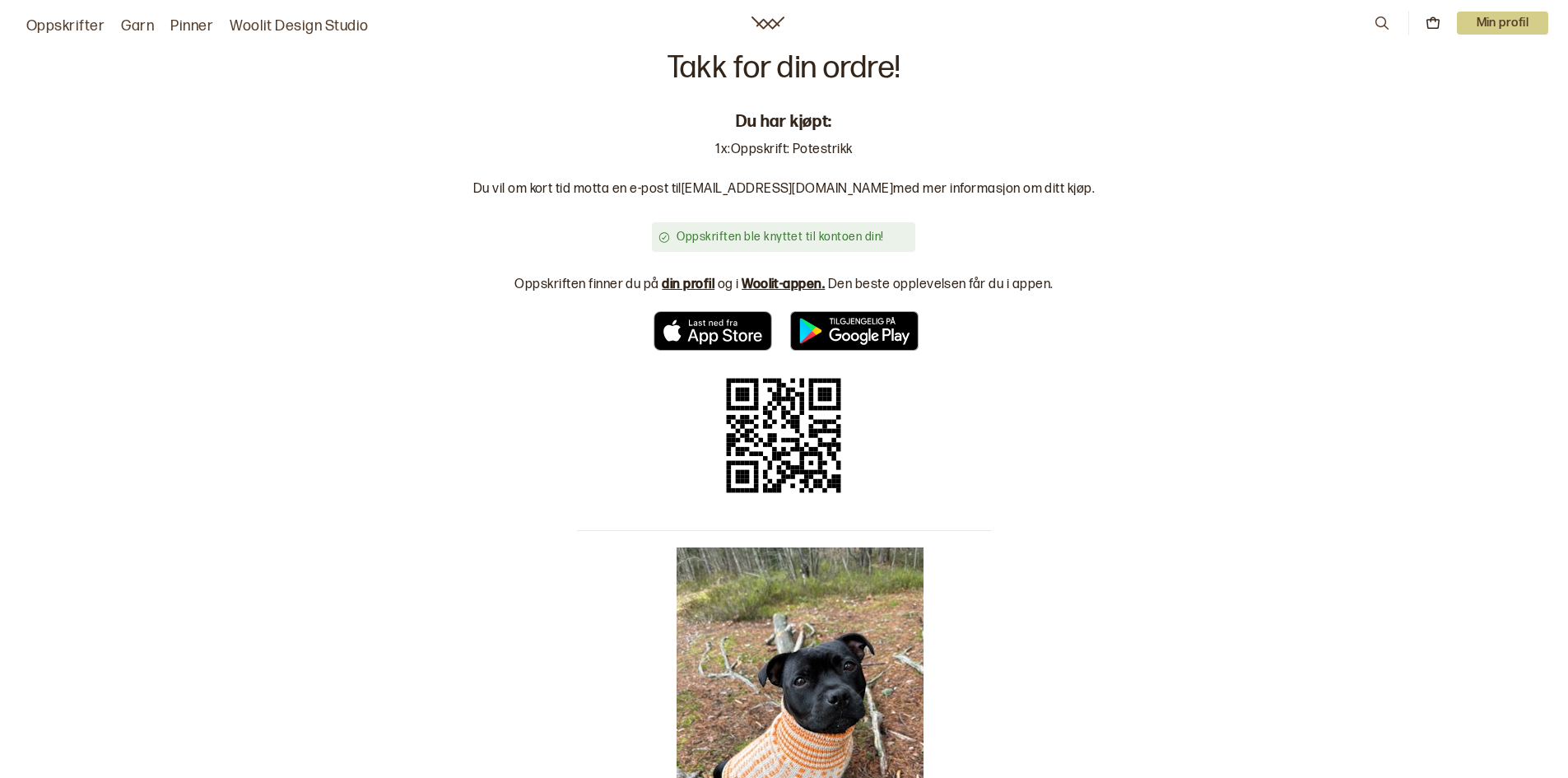
click at [697, 282] on link "din profil" at bounding box center [688, 284] width 53 height 15
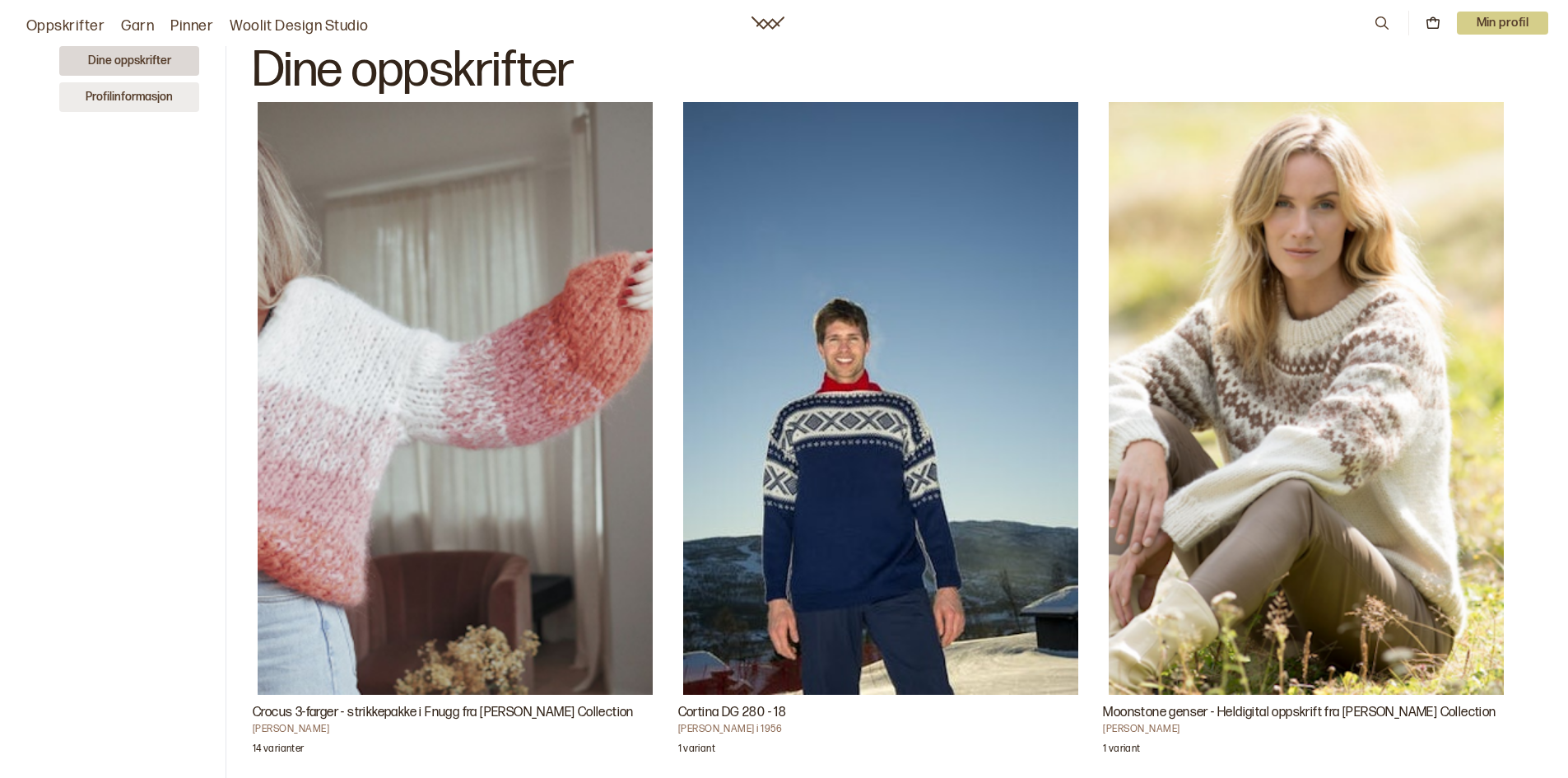
click at [146, 96] on button "Profilinformasjon" at bounding box center [129, 97] width 140 height 30
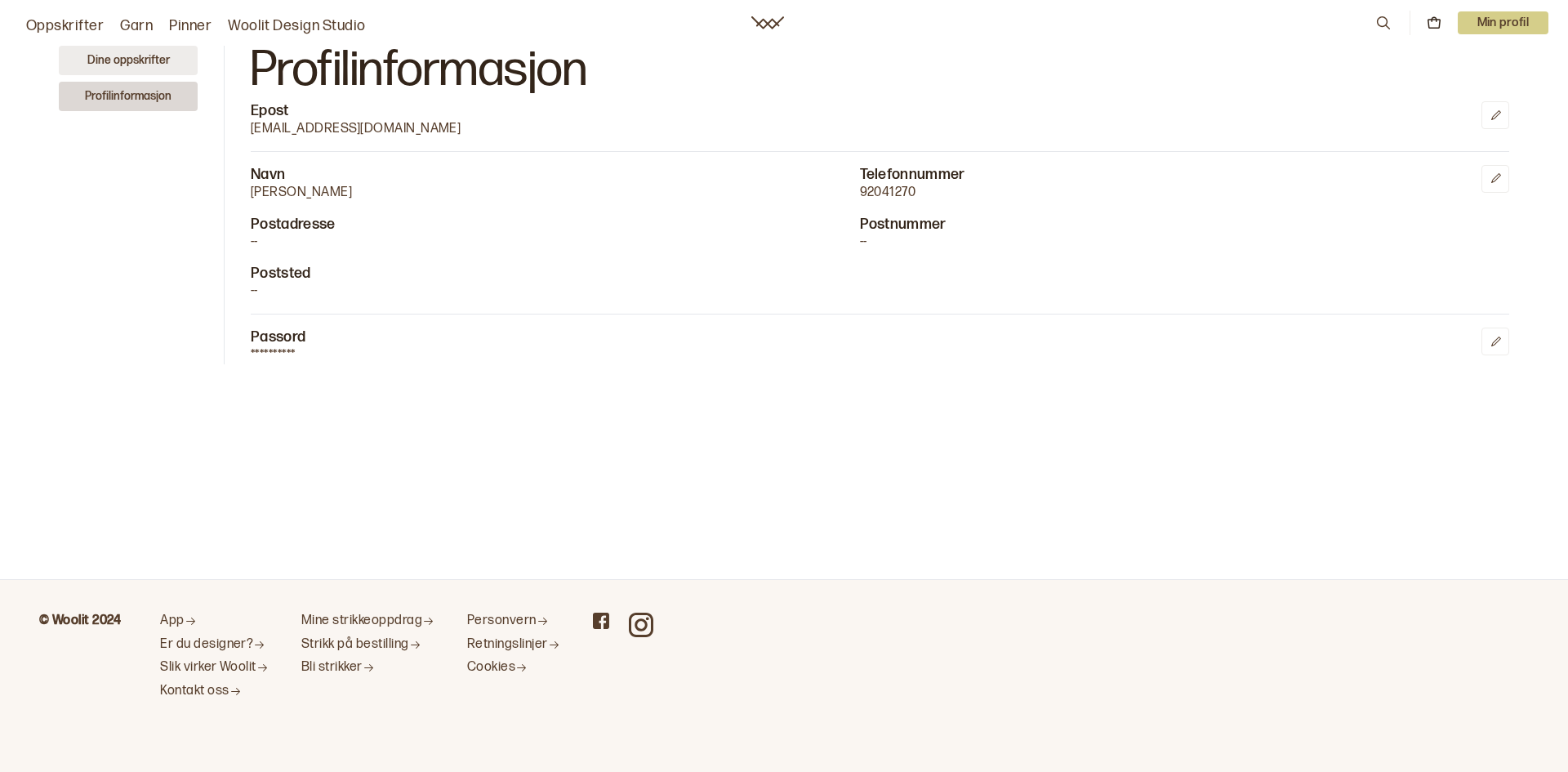
click at [143, 55] on button "Dine oppskrifter" at bounding box center [128, 61] width 139 height 30
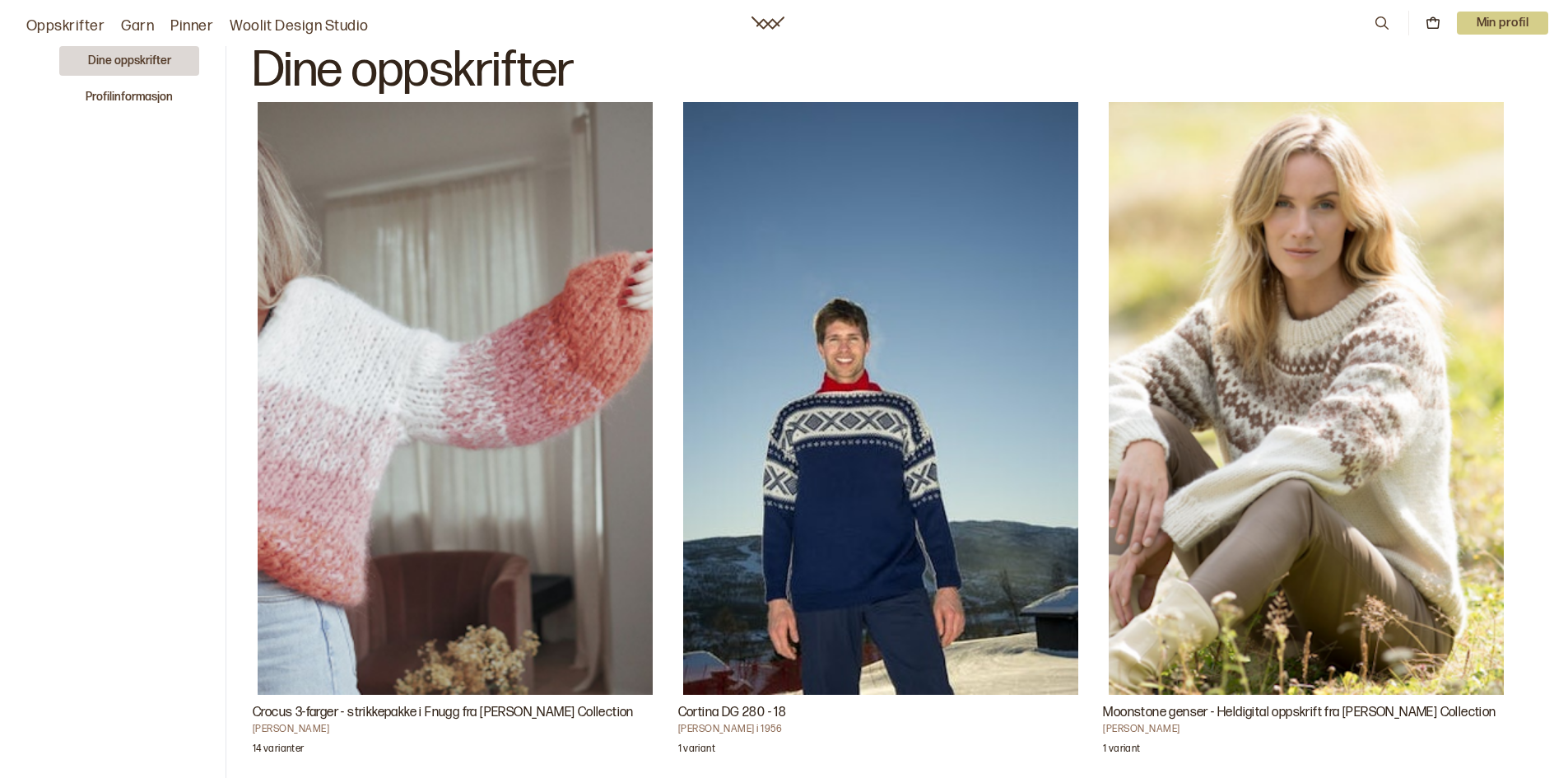
click at [1493, 18] on p "Min profil" at bounding box center [1502, 23] width 92 height 23
click at [1457, 64] on span "Profil" at bounding box center [1445, 66] width 30 height 15
click at [139, 99] on button "Profilinformasjon" at bounding box center [129, 97] width 140 height 30
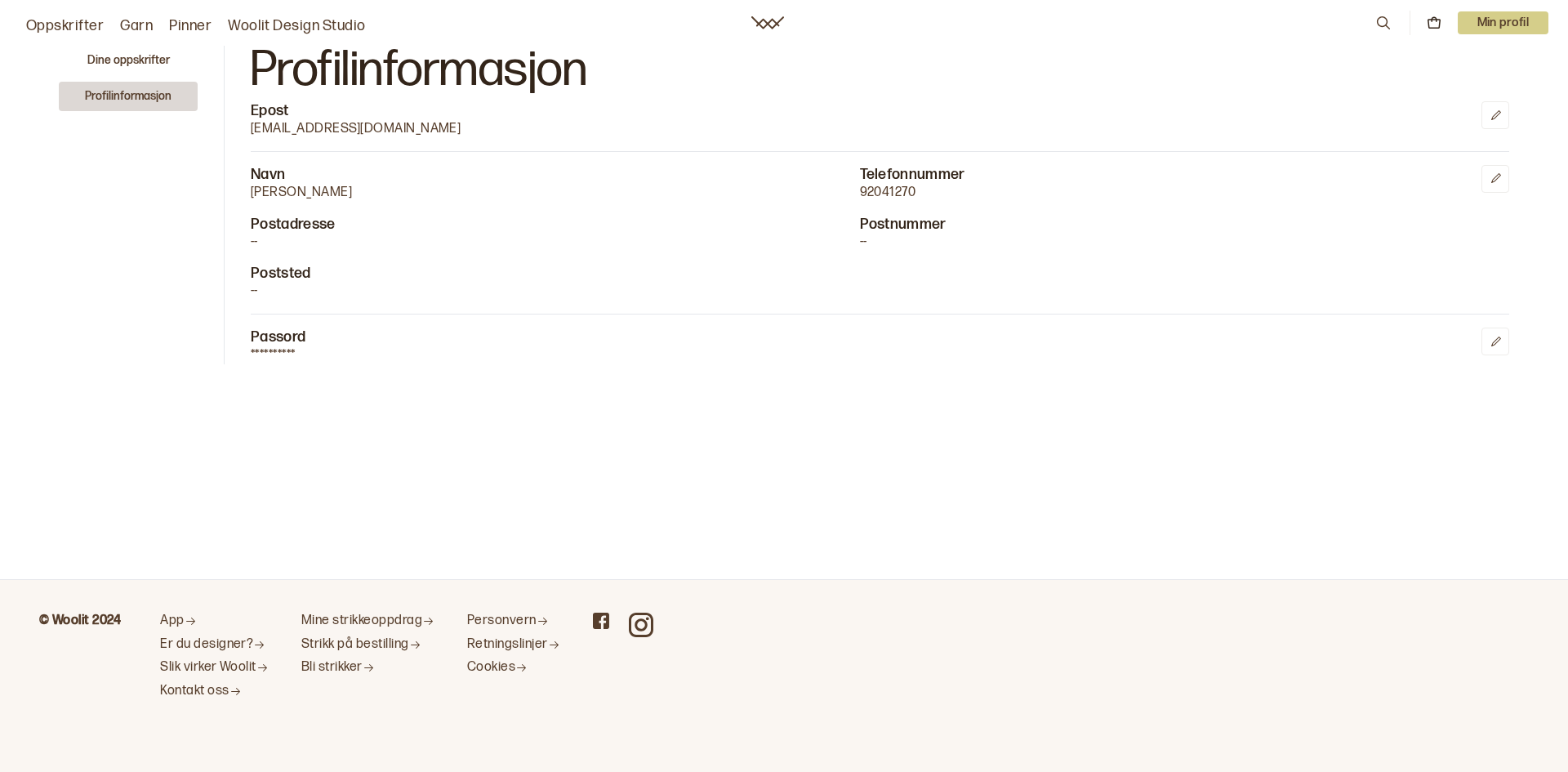
click at [515, 424] on main "**********" at bounding box center [784, 289] width 1568 height 579
click at [115, 55] on button "Dine oppskrifter" at bounding box center [128, 61] width 139 height 30
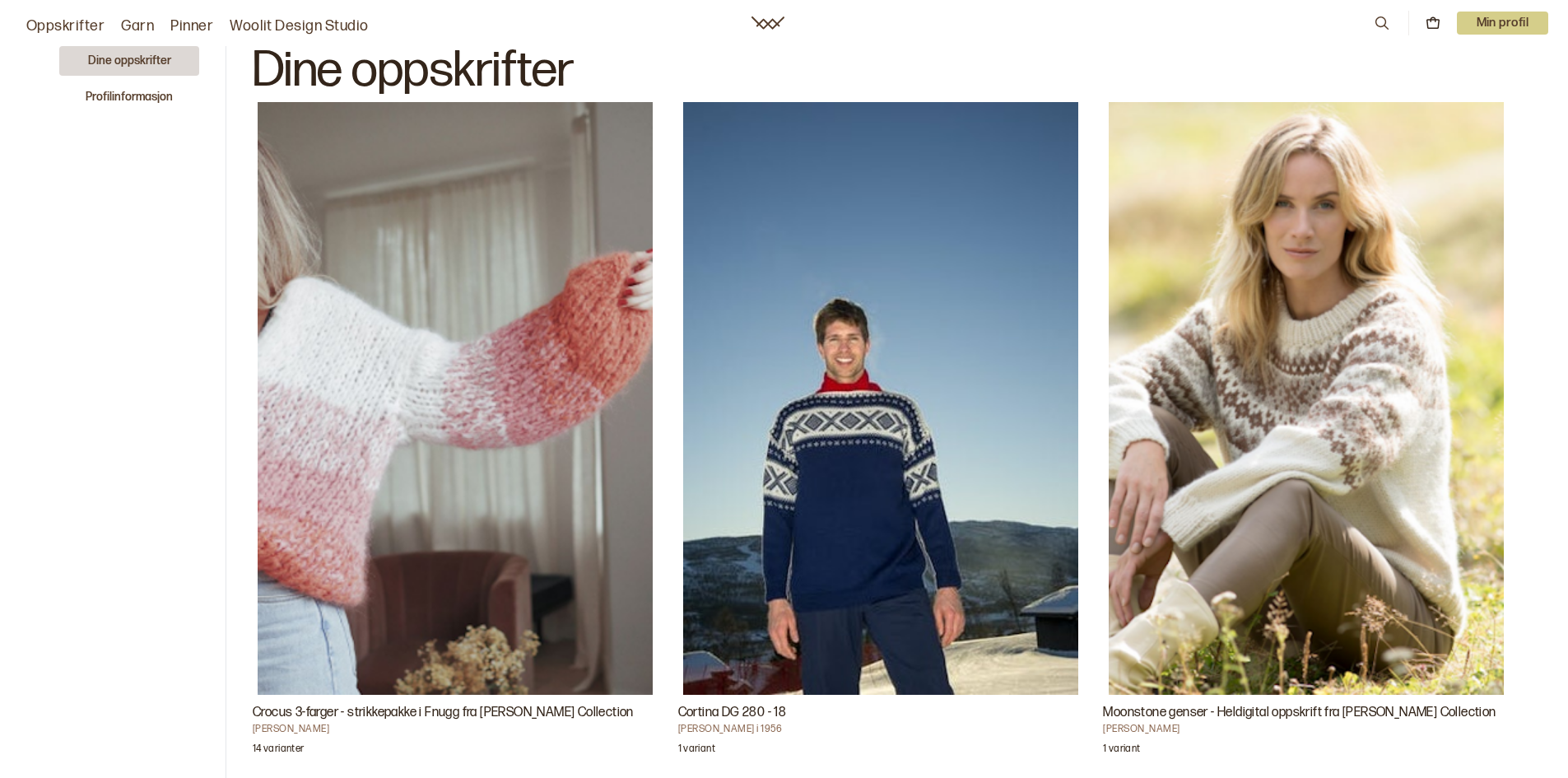
click at [290, 26] on link "Woolit Design Studio" at bounding box center [299, 26] width 139 height 23
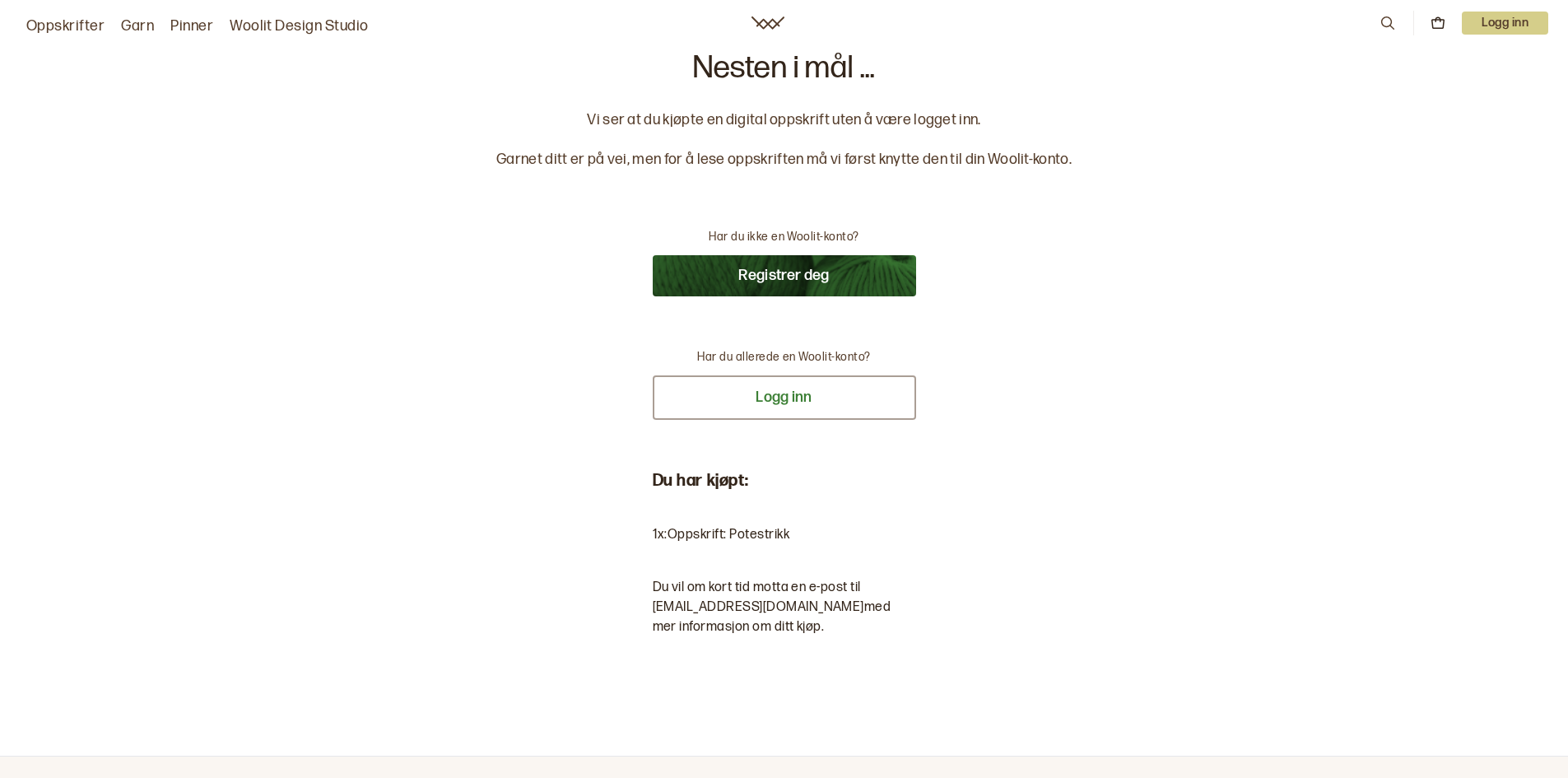
click at [787, 397] on button "Logg inn" at bounding box center [784, 397] width 263 height 45
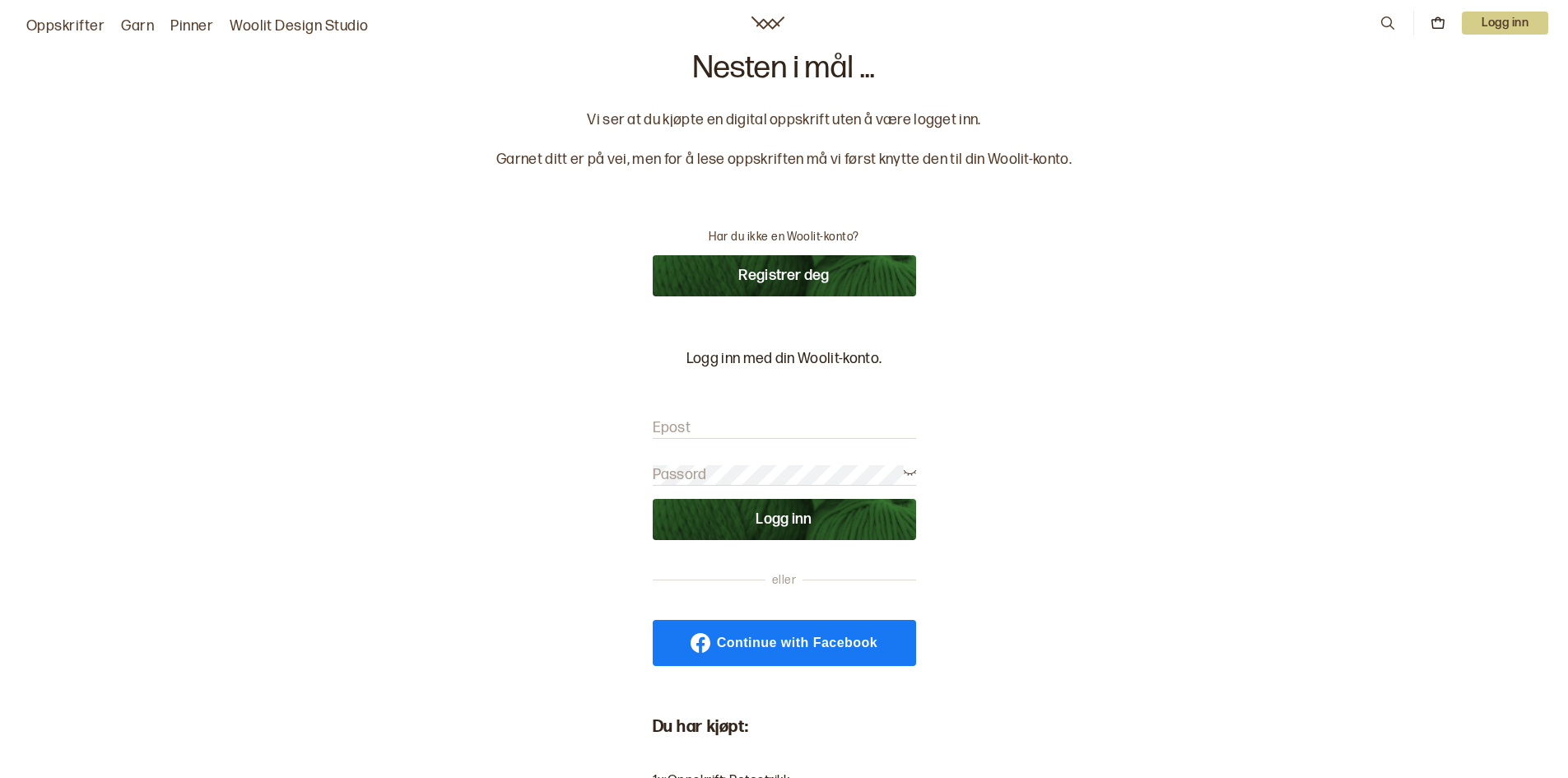
type input "aseltommerdal@gmail.com"
click at [911, 472] on icon at bounding box center [910, 472] width 13 height 13
click at [790, 524] on button "Logg inn" at bounding box center [784, 519] width 263 height 41
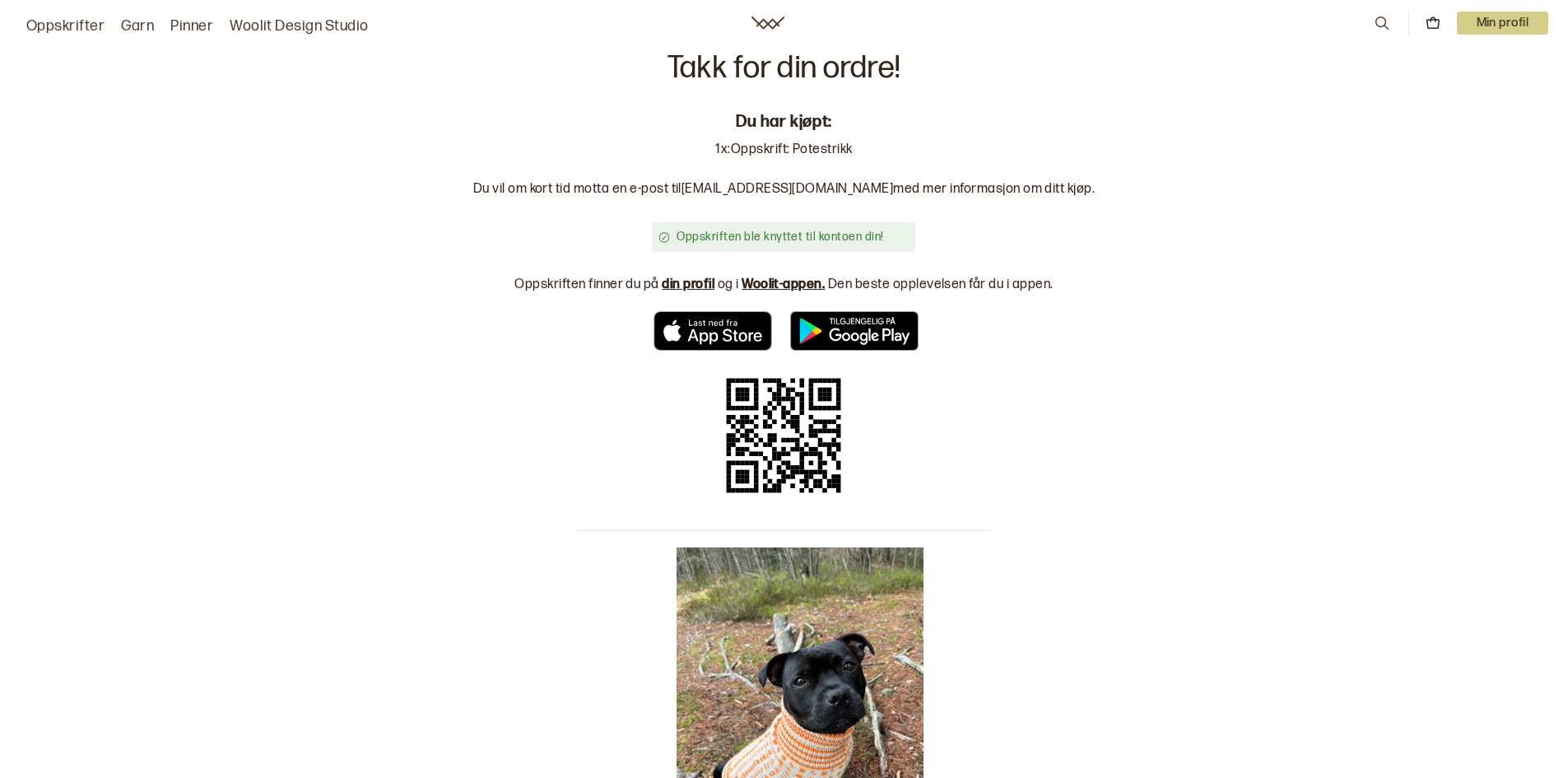
click at [699, 281] on link "din profil" at bounding box center [688, 284] width 53 height 15
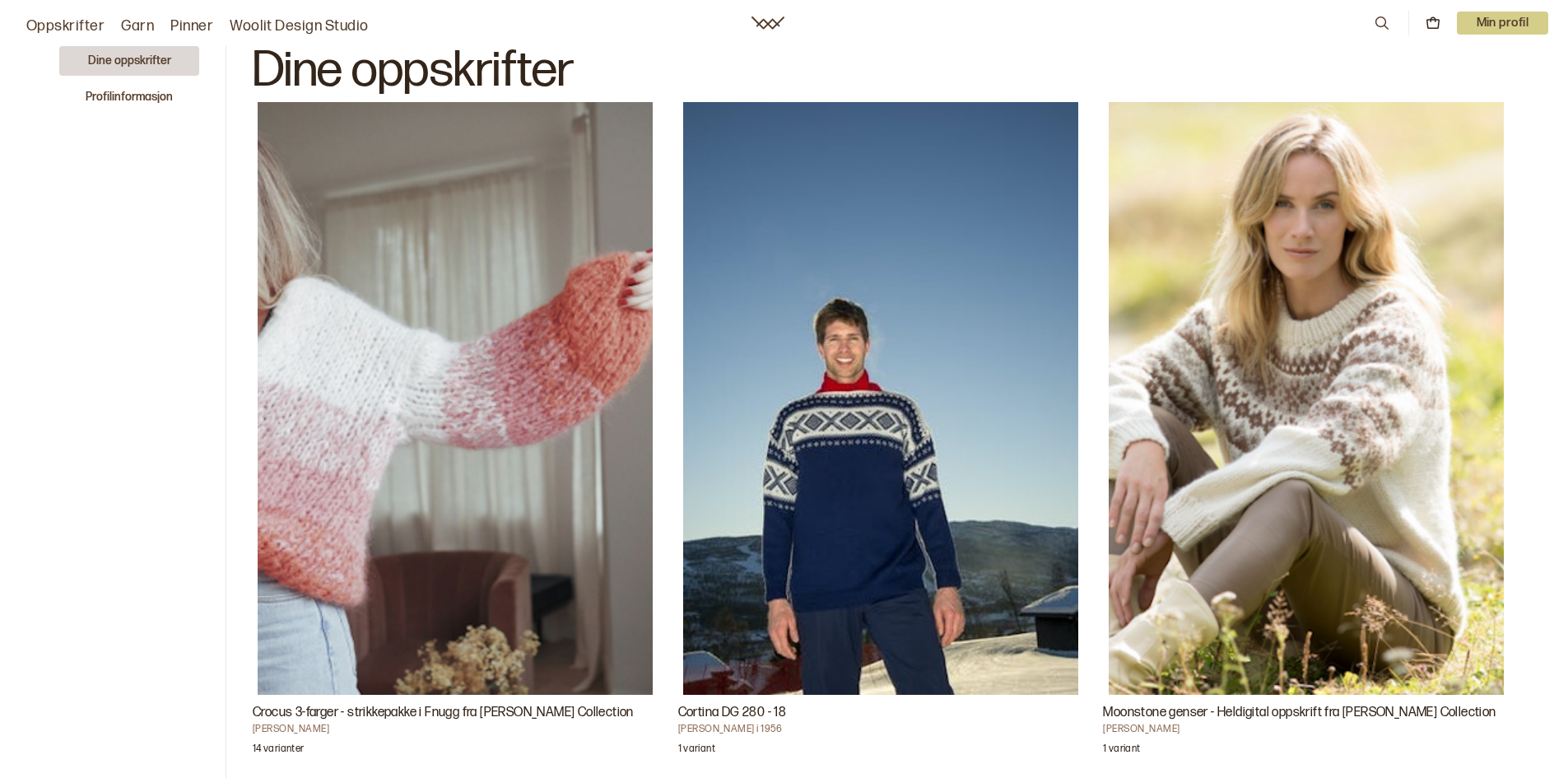
click at [73, 23] on link "Oppskrifter" at bounding box center [66, 26] width 78 height 23
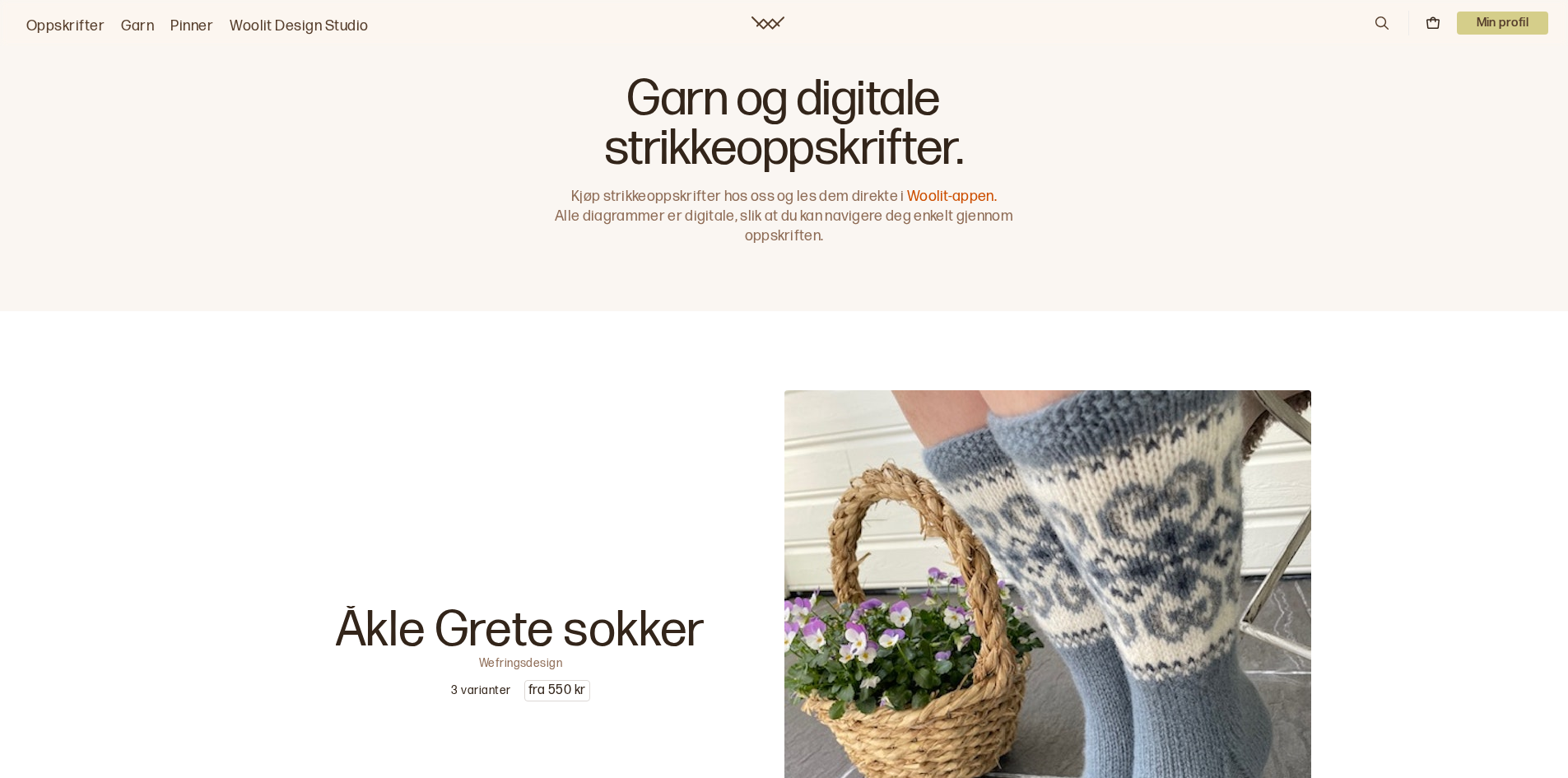
click at [1494, 25] on p "Min profil" at bounding box center [1502, 23] width 92 height 23
click at [599, 509] on div "Åkle Grete sokker Wefringsdesign 3 varianter fra 550 kr" at bounding box center [521, 653] width 526 height 527
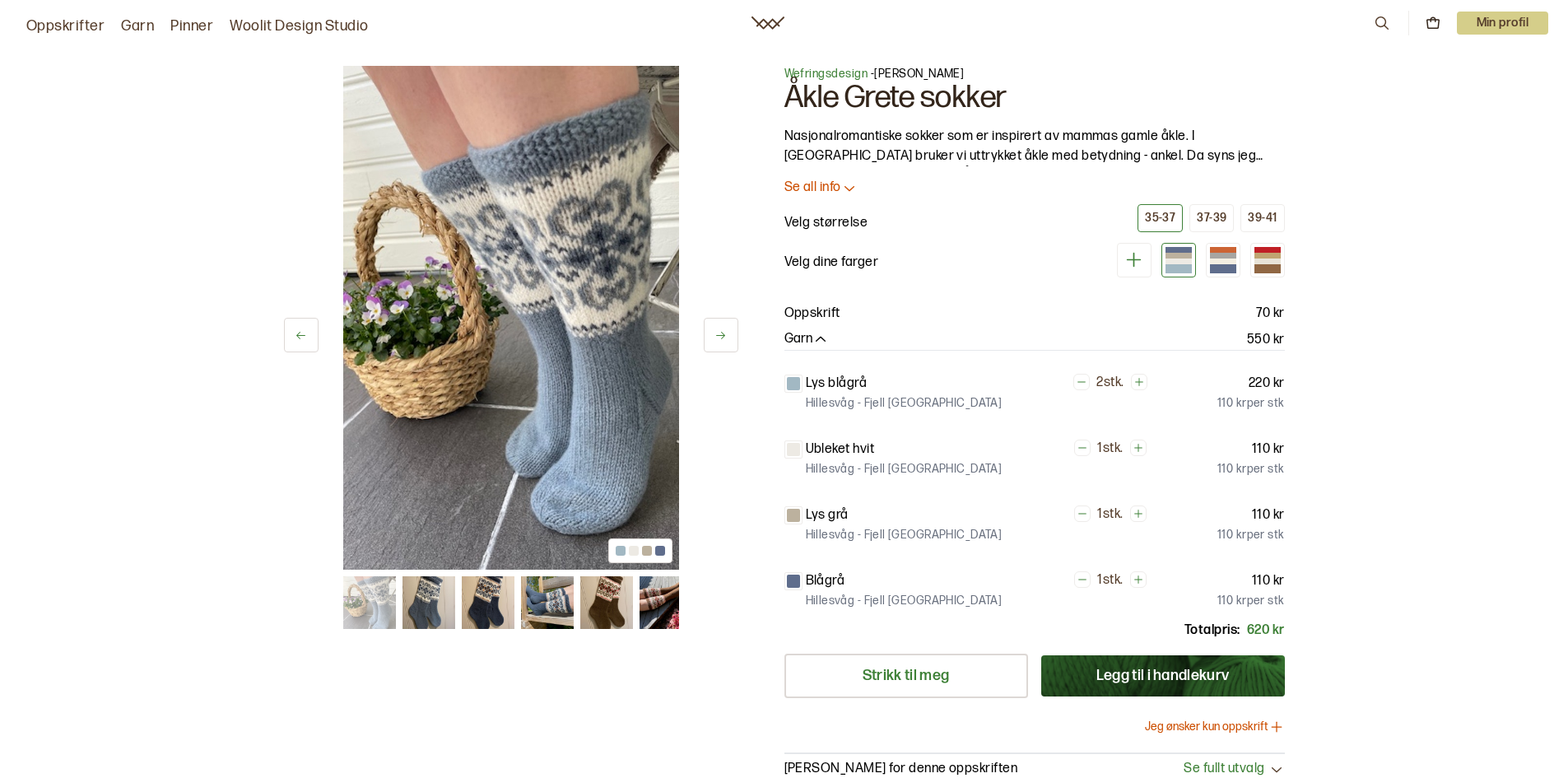
click at [1499, 21] on p "Min profil" at bounding box center [1502, 23] width 92 height 23
click at [1452, 66] on span "Profil" at bounding box center [1445, 66] width 30 height 15
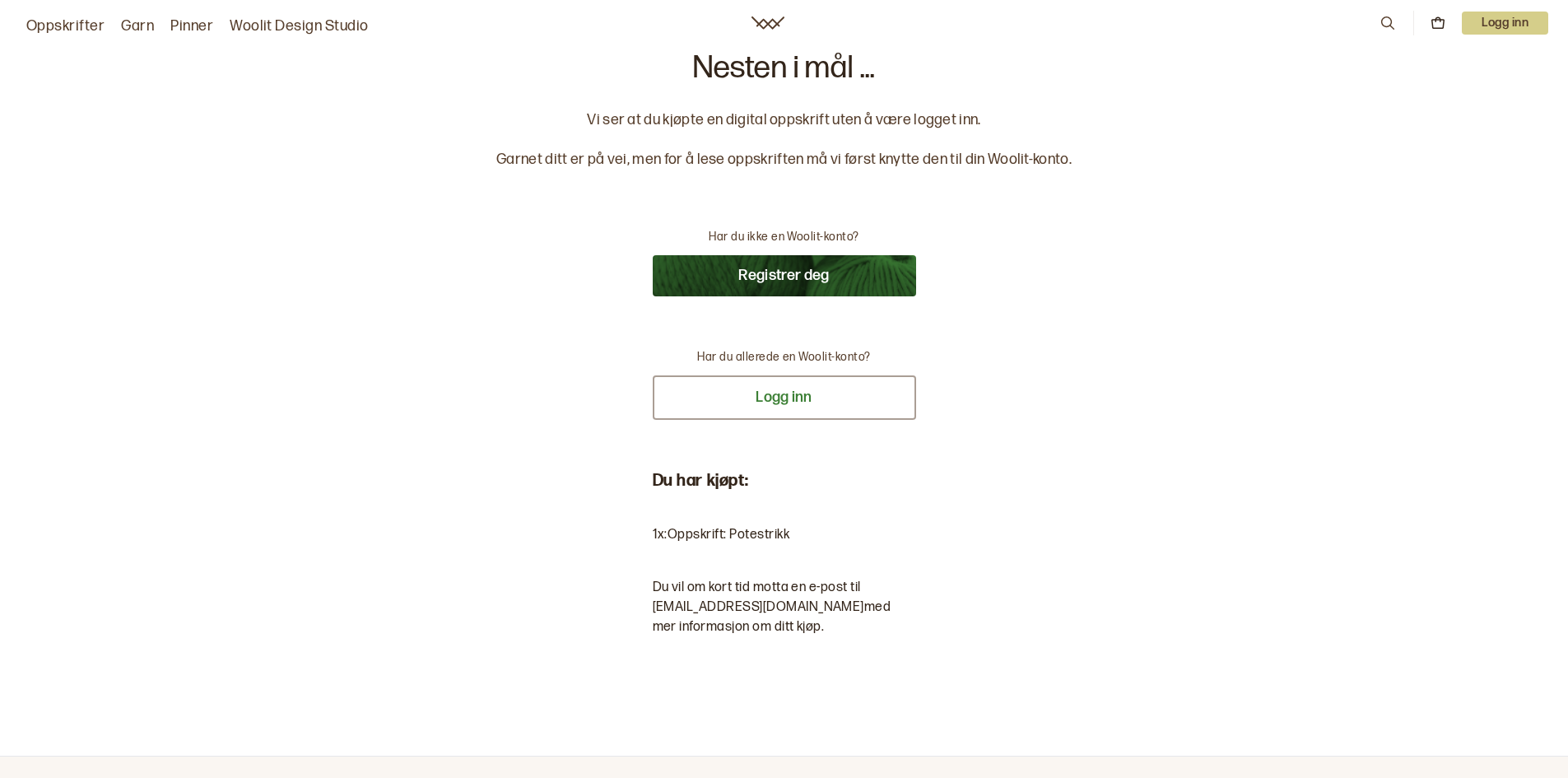
click at [788, 401] on button "Logg inn" at bounding box center [784, 397] width 263 height 45
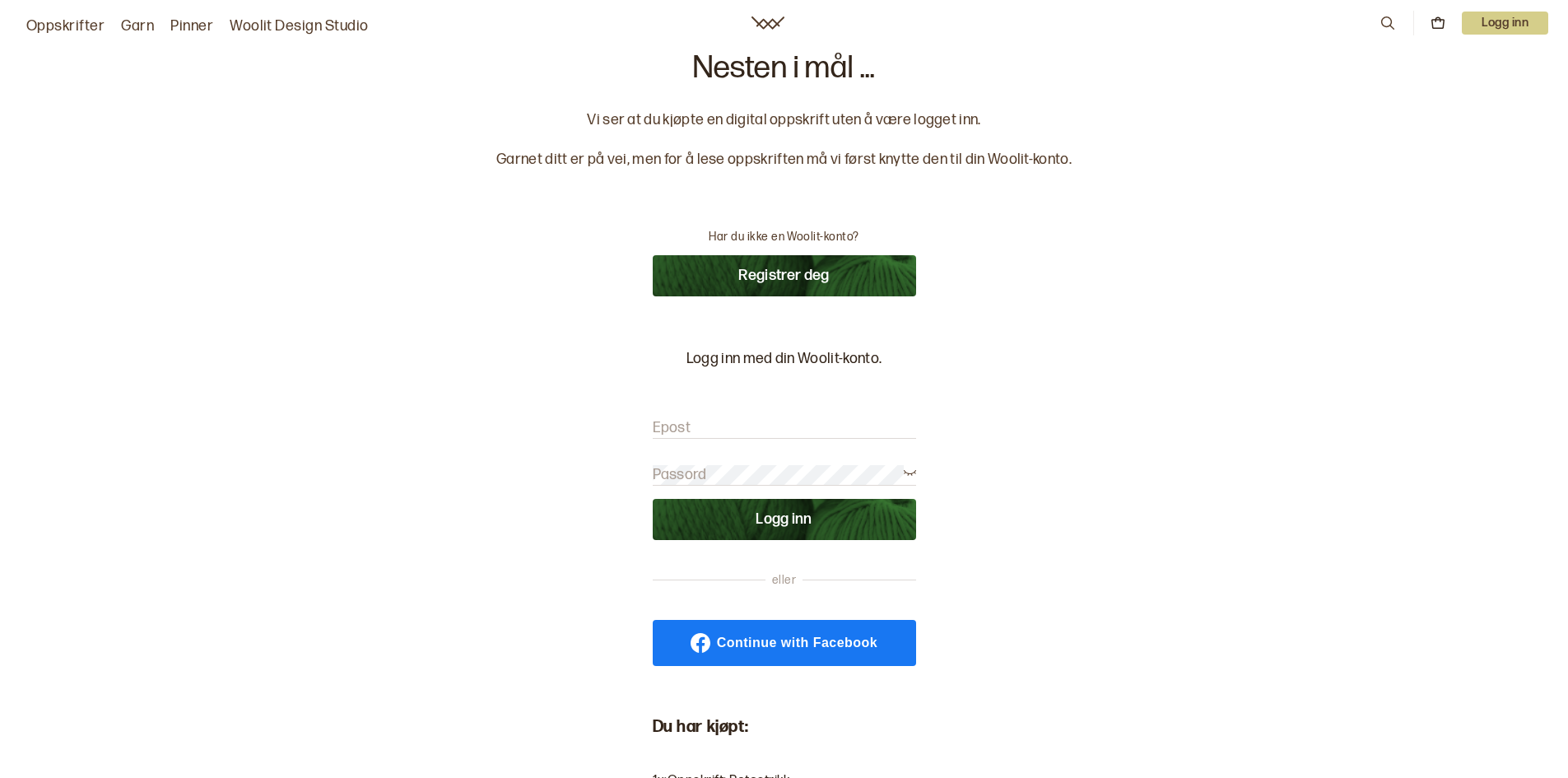
type input "[EMAIL_ADDRESS][DOMAIN_NAME]"
click at [795, 522] on button "Logg inn" at bounding box center [784, 519] width 263 height 41
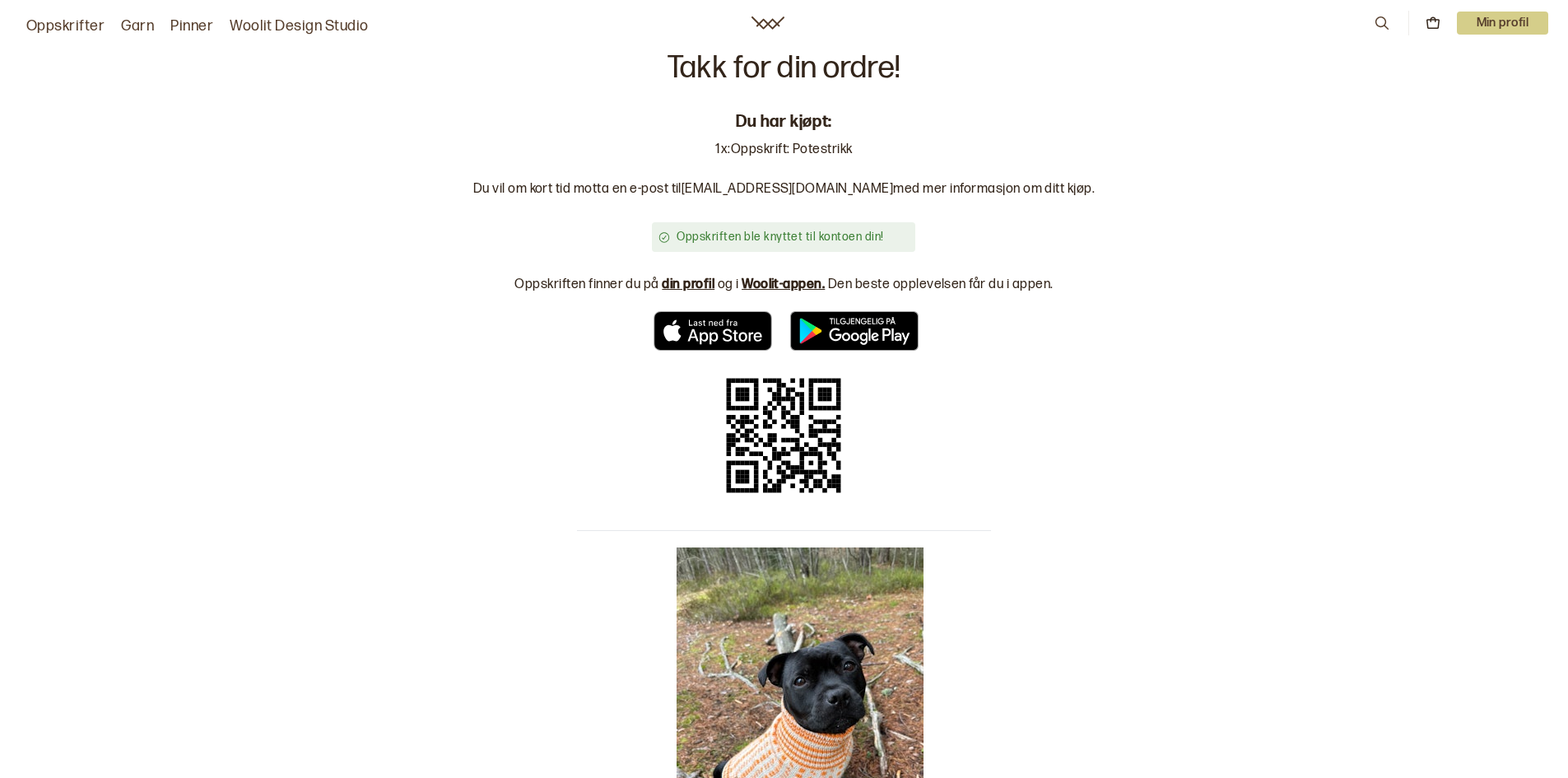
click at [712, 327] on img "AppStore Link" at bounding box center [712, 331] width 128 height 39
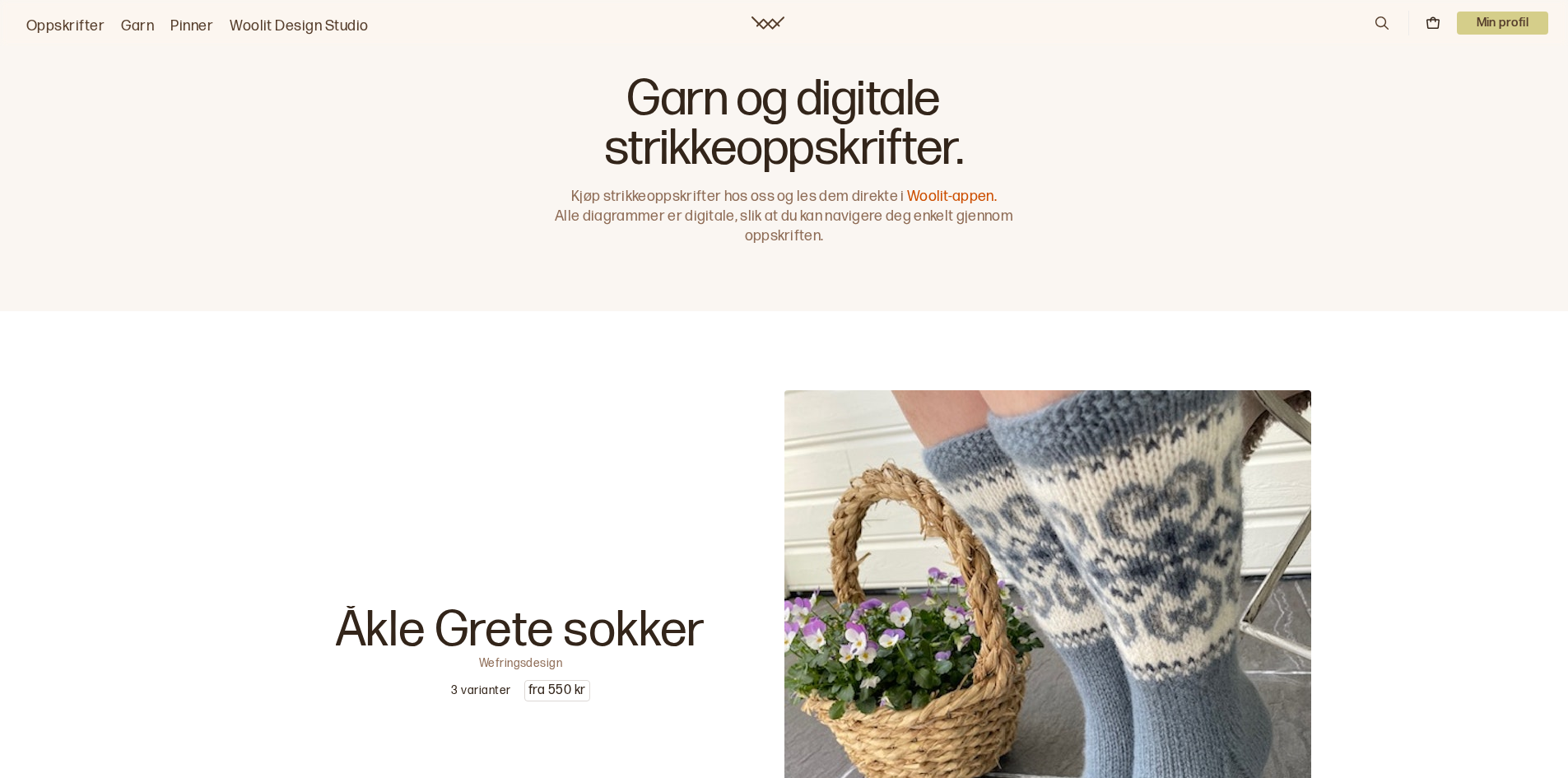
click at [1492, 23] on p "Min profil" at bounding box center [1502, 23] width 92 height 23
click at [1443, 64] on span "Profil" at bounding box center [1445, 66] width 30 height 15
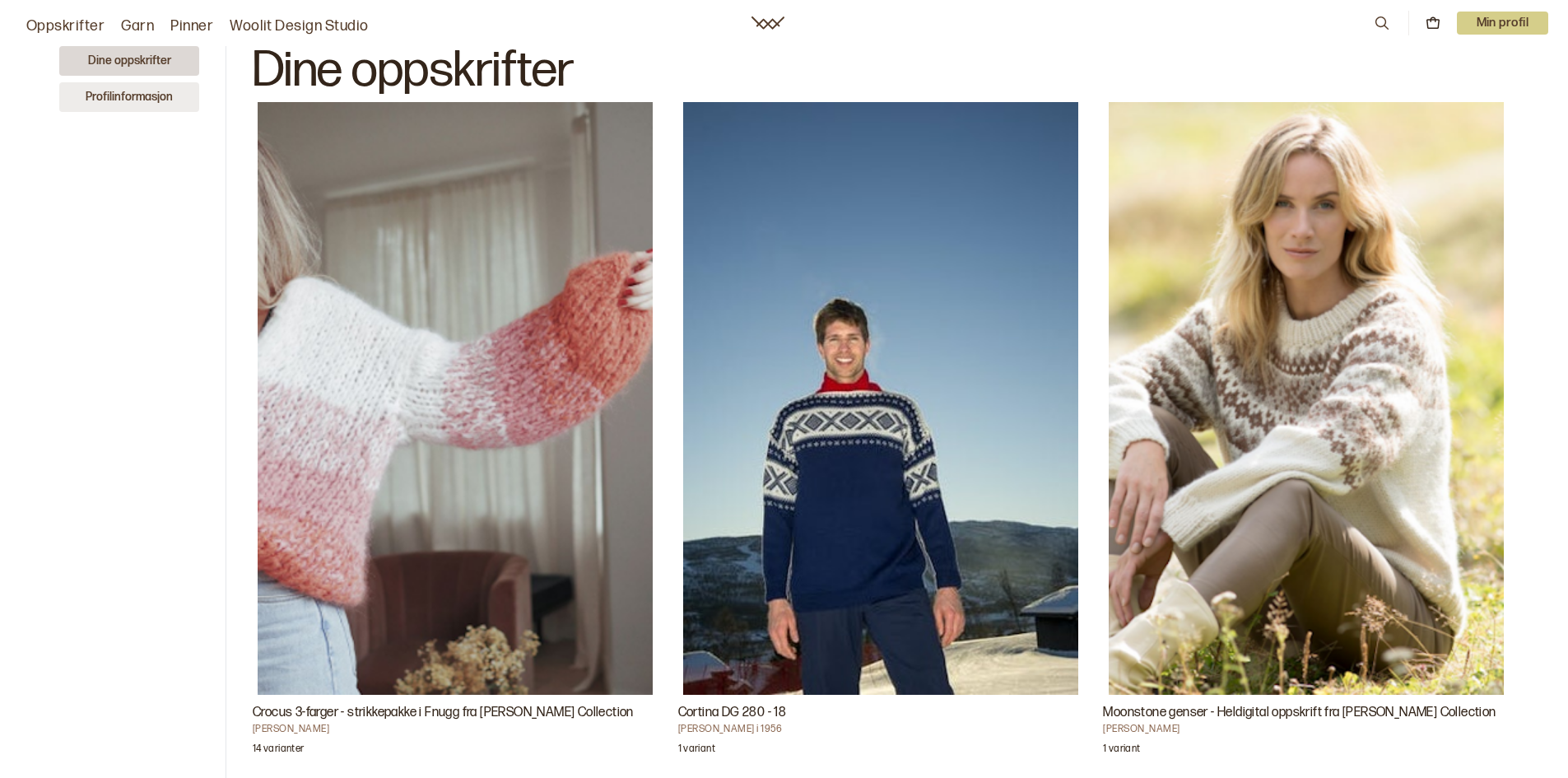
click at [136, 99] on button "Profilinformasjon" at bounding box center [129, 97] width 140 height 30
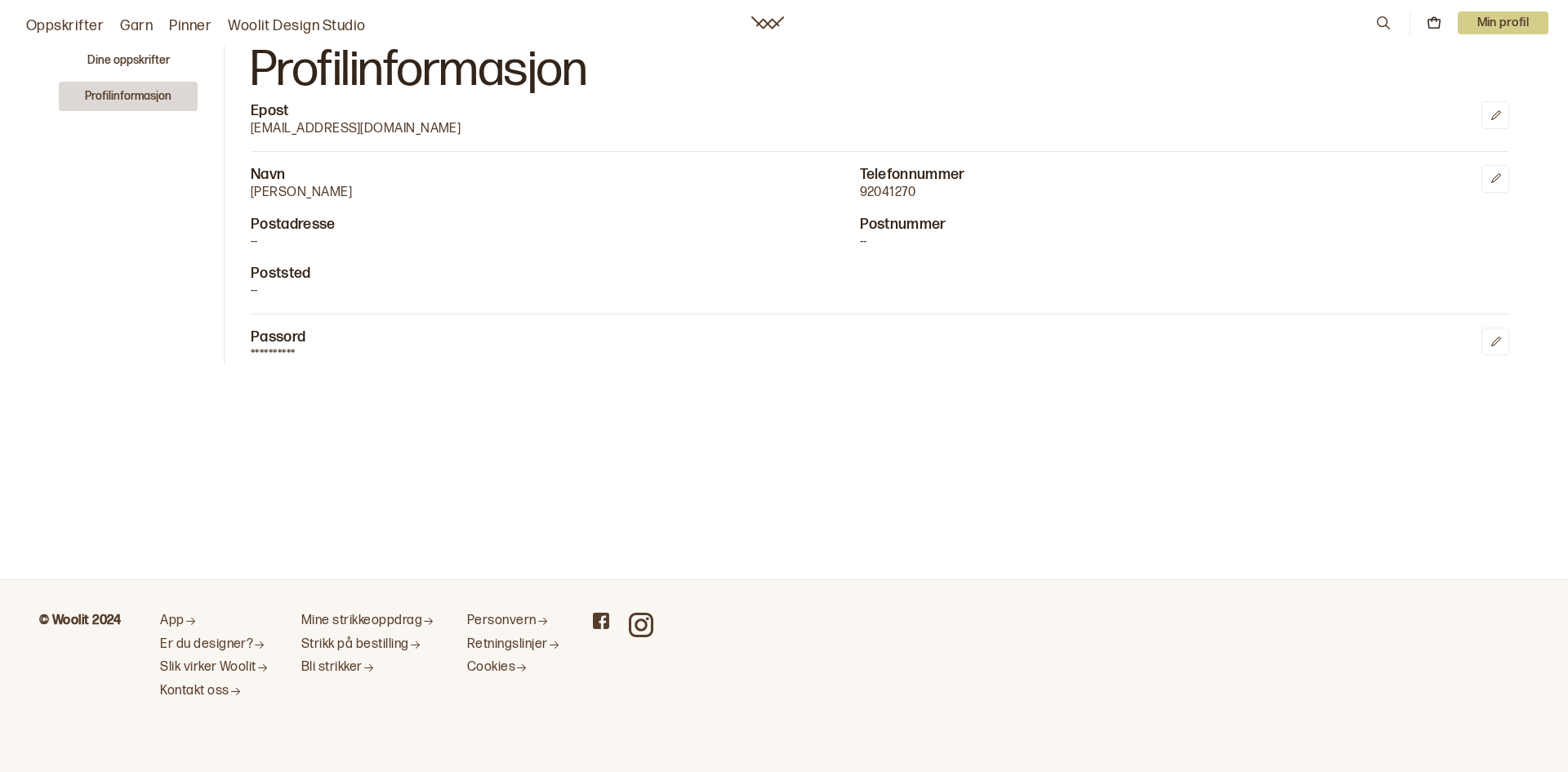
click at [1502, 24] on p "Min profil" at bounding box center [1503, 23] width 91 height 23
click at [1436, 64] on span "Profil" at bounding box center [1446, 65] width 30 height 15
click at [1495, 21] on p "Min profil" at bounding box center [1503, 23] width 91 height 23
click at [1454, 96] on p "Logg ut" at bounding box center [1483, 99] width 103 height 20
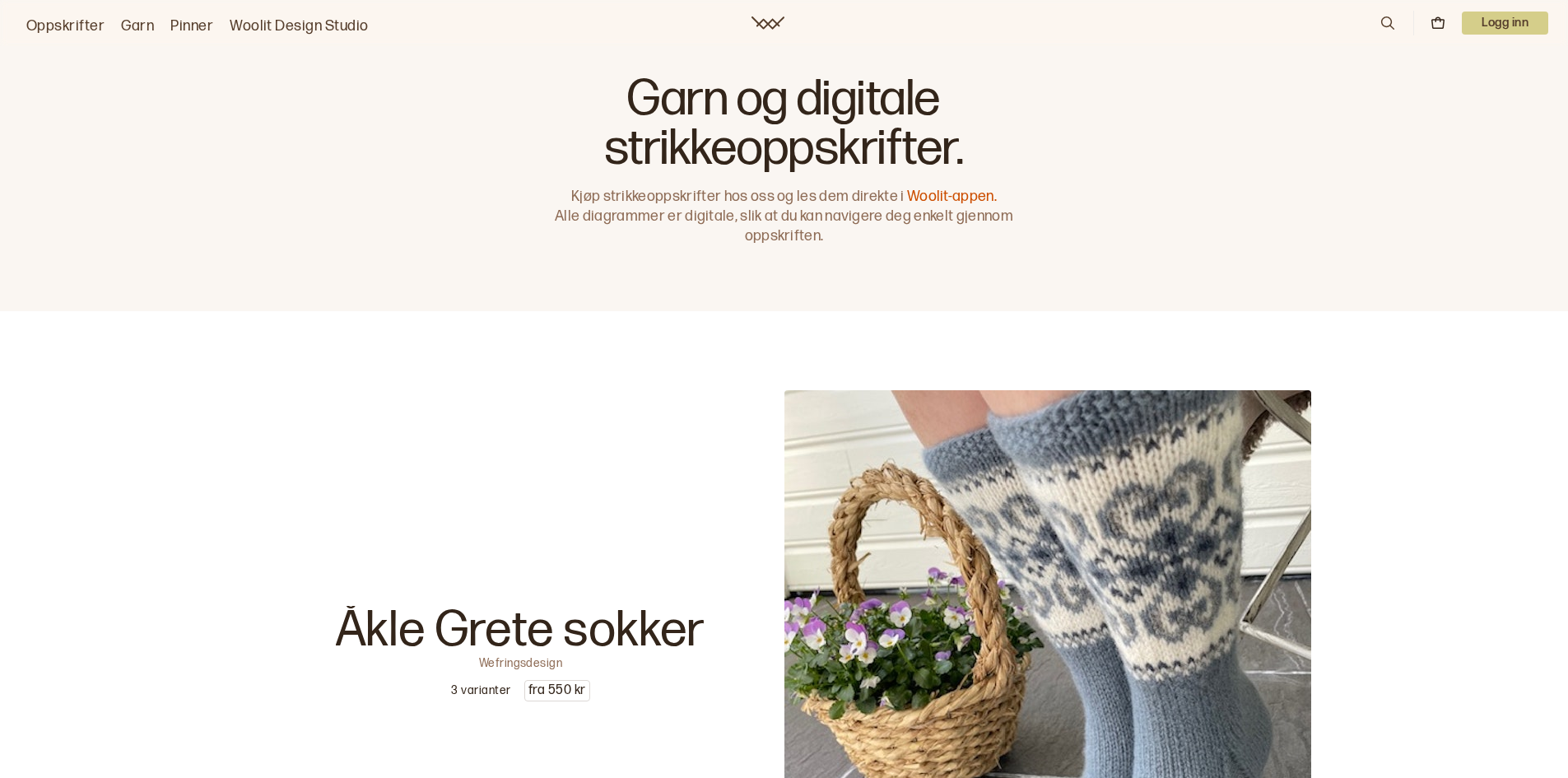
click at [1507, 24] on p "Logg inn" at bounding box center [1504, 23] width 87 height 23
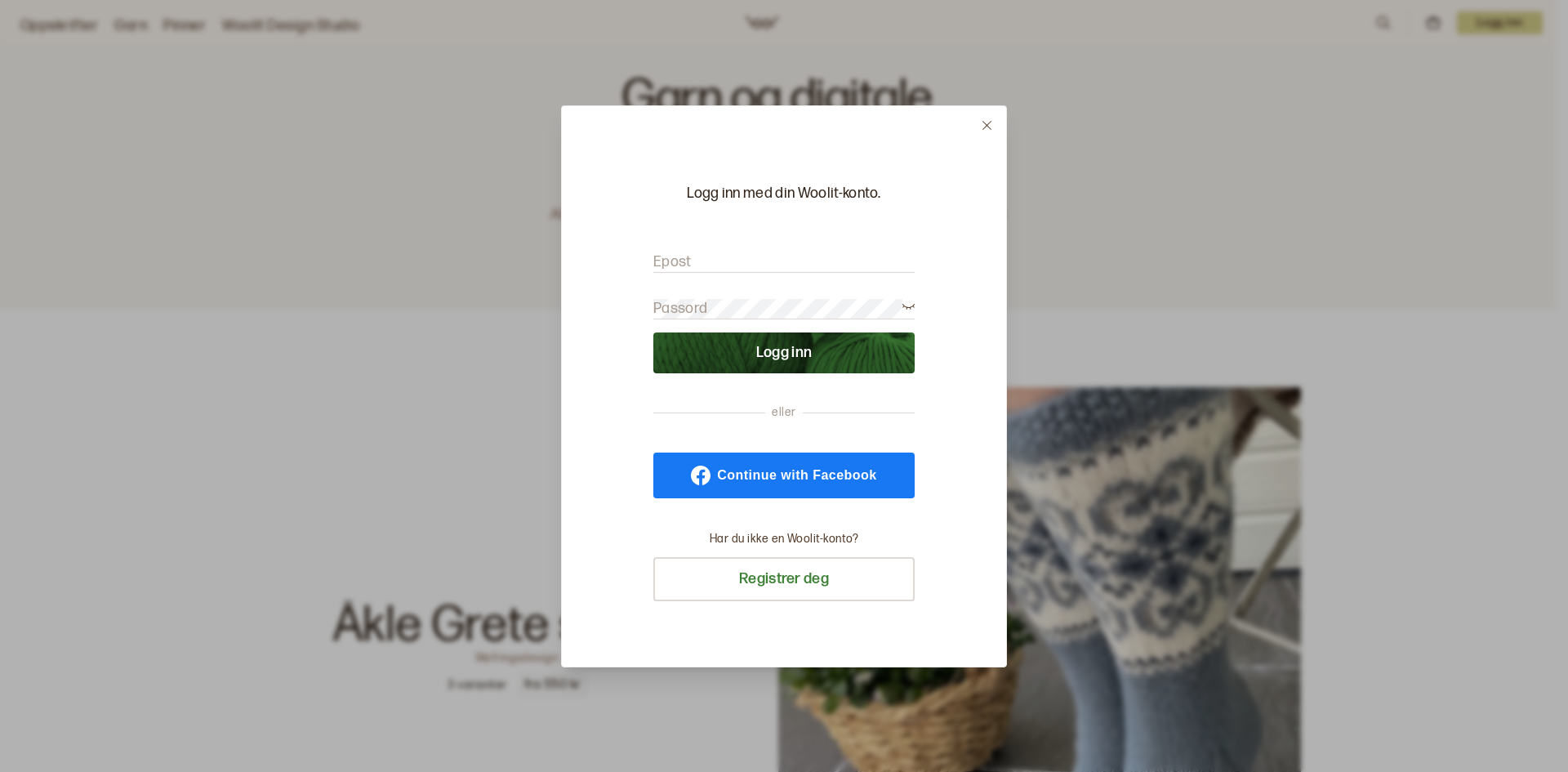
type input "[EMAIL_ADDRESS][DOMAIN_NAME]"
click at [783, 352] on button "Logg inn" at bounding box center [784, 353] width 261 height 41
